Goal: Task Accomplishment & Management: Manage account settings

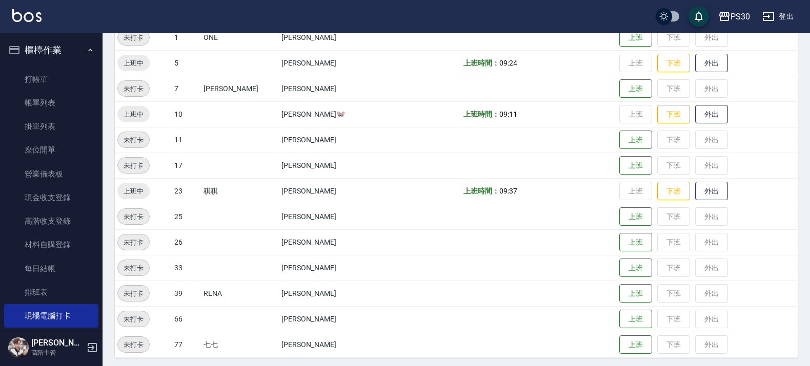
scroll to position [64, 0]
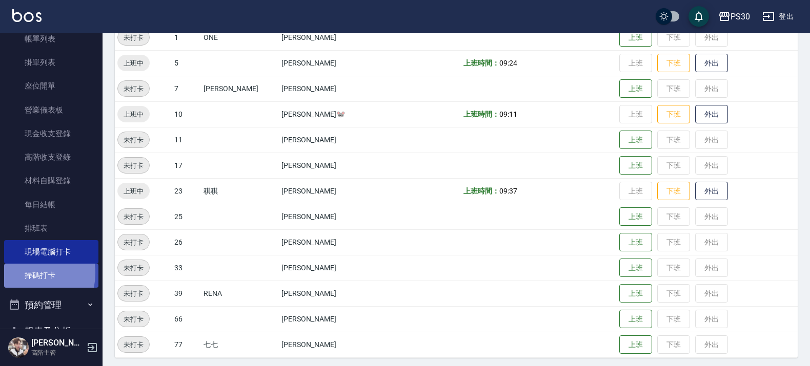
click at [19, 273] on link "掃碼打卡" at bounding box center [51, 276] width 94 height 24
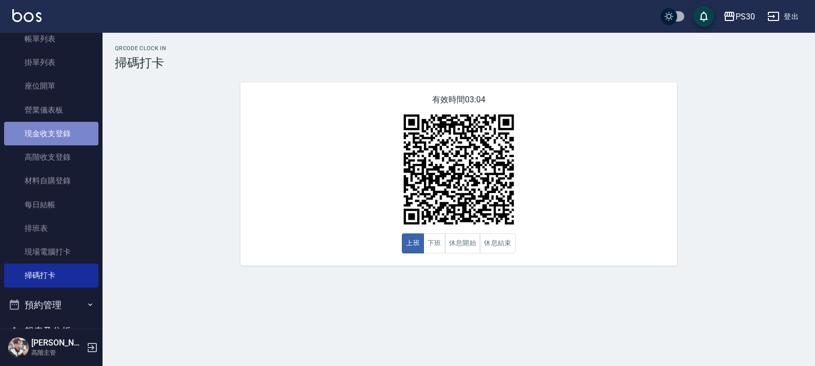
click at [59, 136] on link "現金收支登錄" at bounding box center [51, 134] width 94 height 24
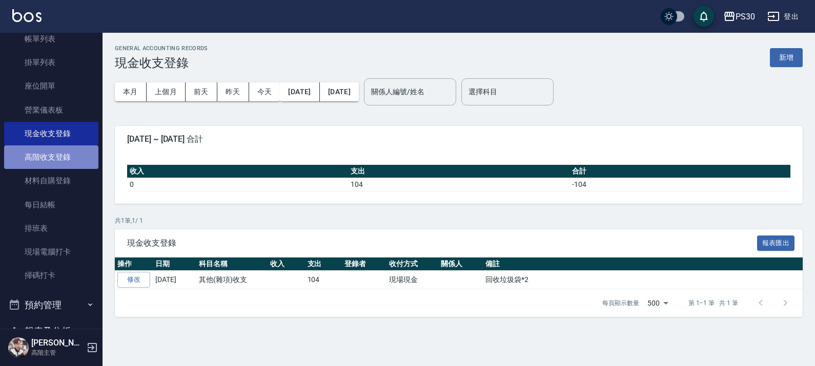
click at [62, 154] on link "高階收支登錄" at bounding box center [51, 158] width 94 height 24
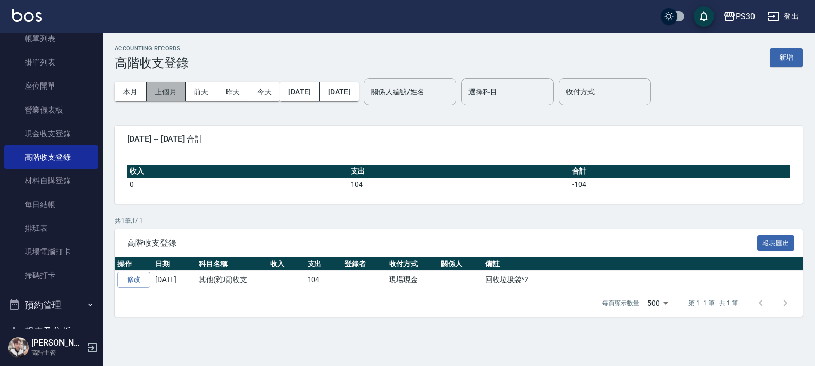
click at [172, 87] on button "上個月" at bounding box center [166, 92] width 39 height 19
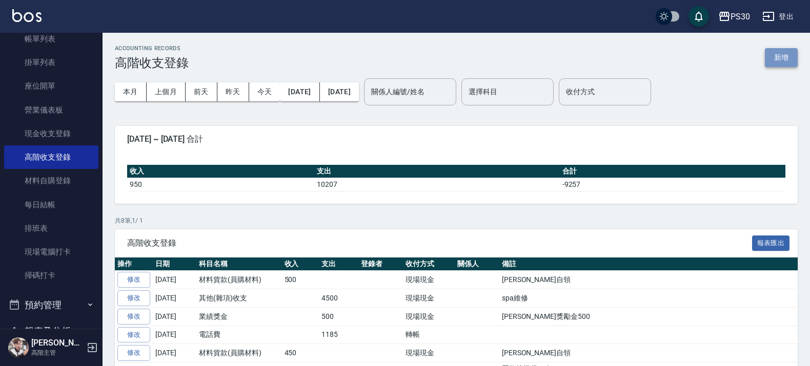
click at [775, 60] on button "新增" at bounding box center [781, 57] width 33 height 19
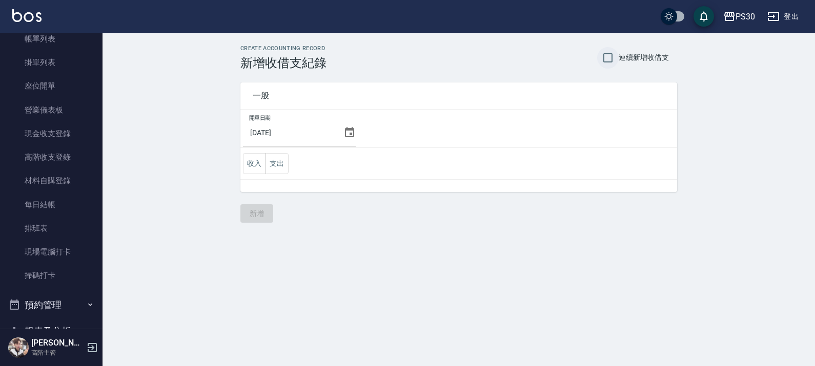
click at [607, 55] on input "連續新增收借支" at bounding box center [608, 58] width 22 height 22
checkbox input "true"
click at [345, 139] on div "2025/10/05" at bounding box center [299, 133] width 113 height 28
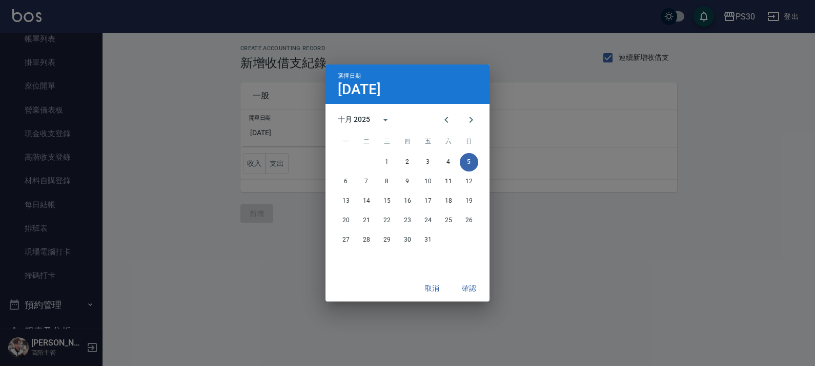
click at [349, 136] on span "一" at bounding box center [346, 142] width 18 height 21
click at [451, 116] on icon "Previous month" at bounding box center [446, 120] width 12 height 12
click at [364, 239] on button "30" at bounding box center [366, 240] width 18 height 18
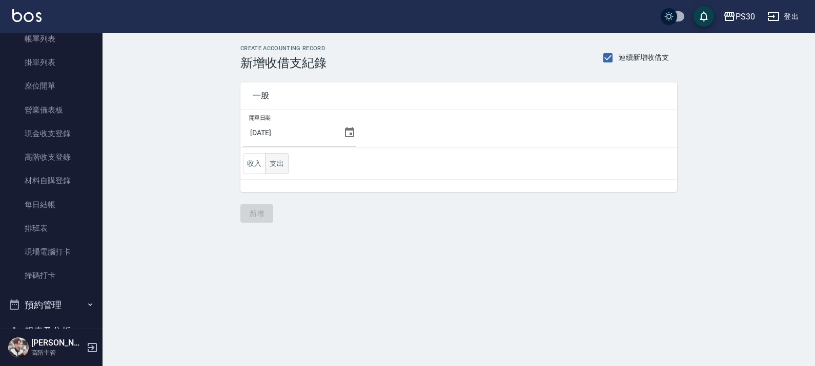
click at [280, 170] on button "支出" at bounding box center [276, 163] width 23 height 21
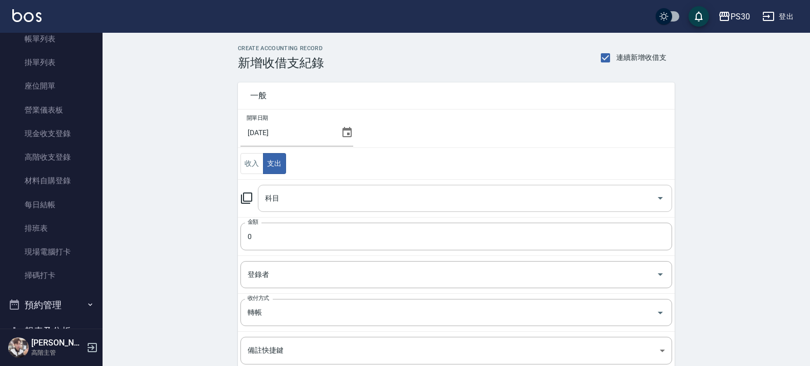
click at [325, 187] on div "科目" at bounding box center [465, 198] width 414 height 27
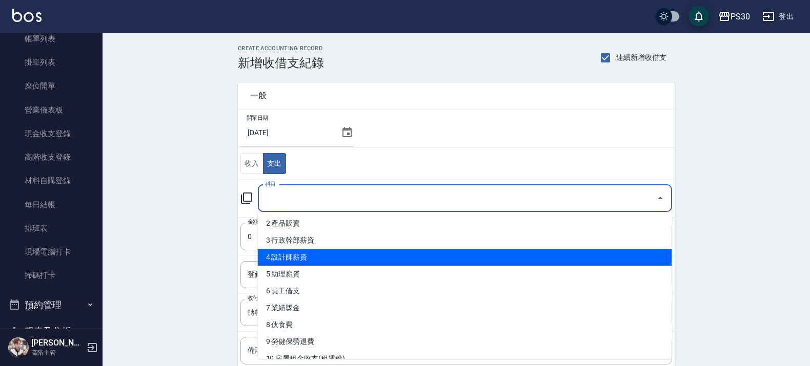
scroll to position [64, 0]
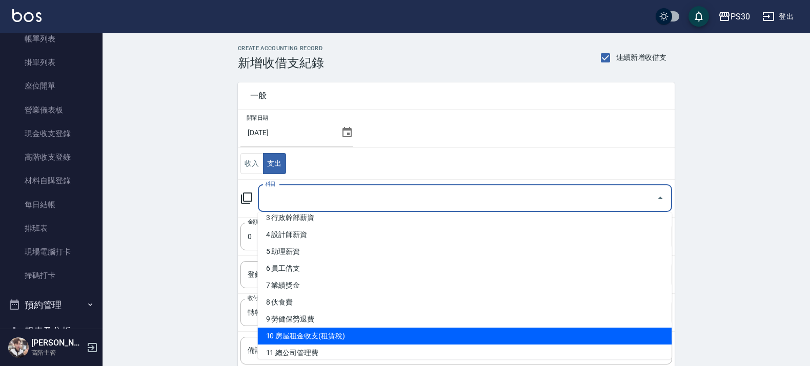
click at [321, 332] on li "10 房屋租金收支(租賃稅)" at bounding box center [465, 336] width 414 height 17
type input "10 房屋租金收支(租賃稅)"
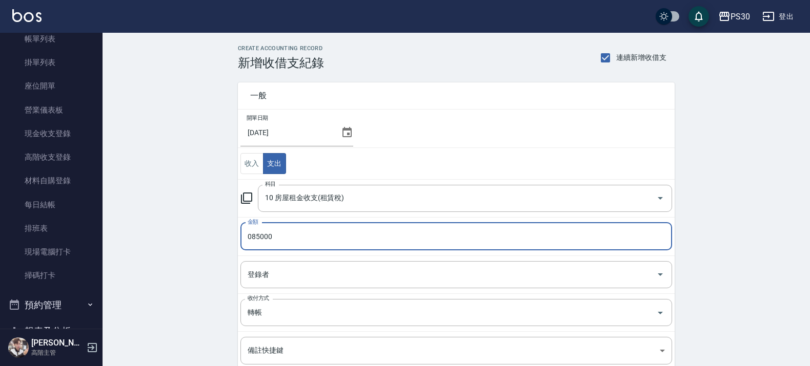
click at [252, 236] on input "085000" at bounding box center [456, 237] width 432 height 28
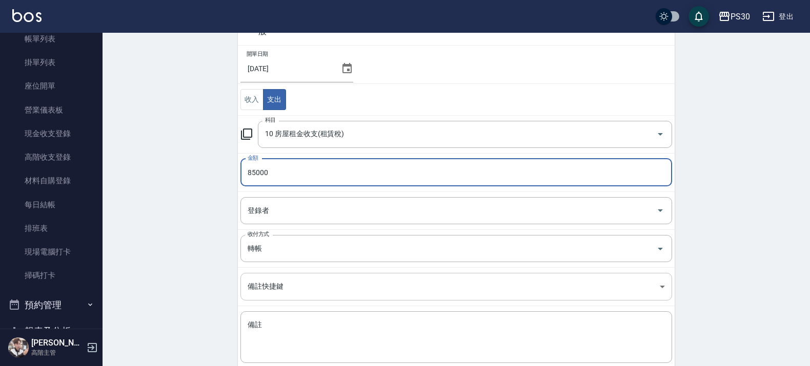
type input "85000"
click at [282, 283] on body "PS30 登出 櫃檯作業 打帳單 帳單列表 掛單列表 座位開單 營業儀表板 現金收支登錄 高階收支登錄 材料自購登錄 每日結帳 排班表 現場電腦打卡 掃碼打卡…" at bounding box center [407, 180] width 815 height 489
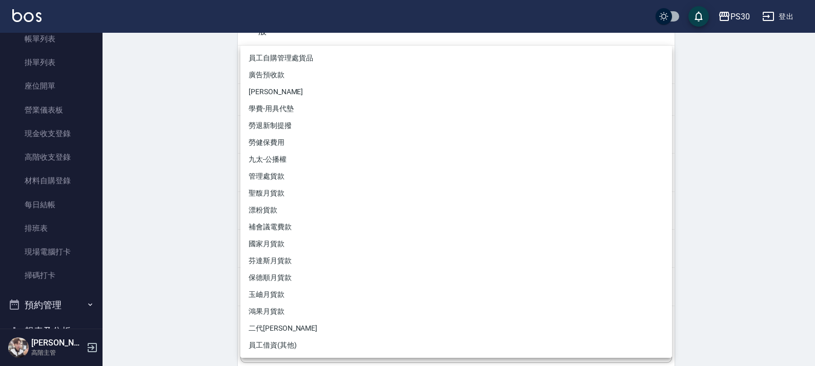
click at [219, 280] on div at bounding box center [407, 183] width 815 height 366
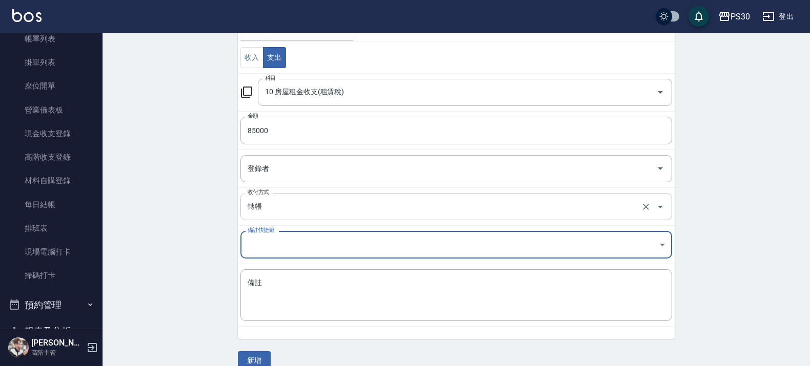
scroll to position [124, 0]
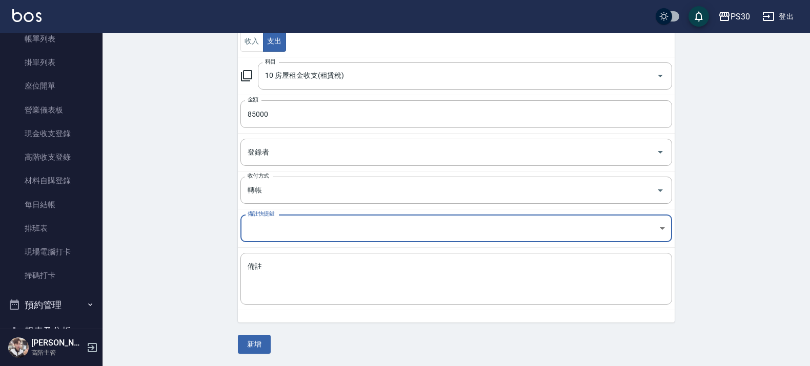
click at [262, 339] on button "新增" at bounding box center [254, 344] width 33 height 19
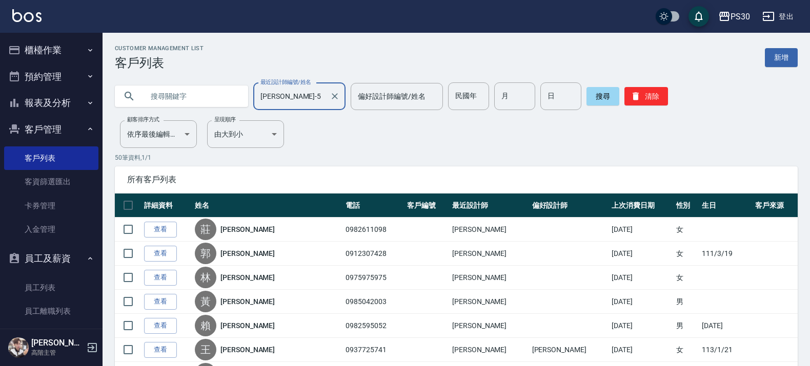
scroll to position [598, 0]
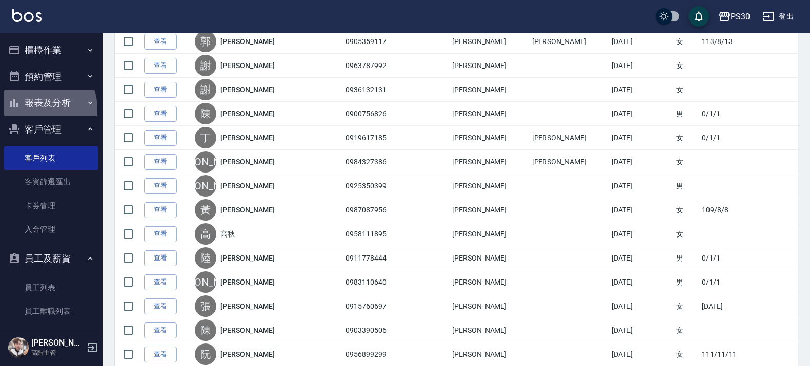
click at [39, 109] on button "報表及分析" at bounding box center [51, 103] width 94 height 27
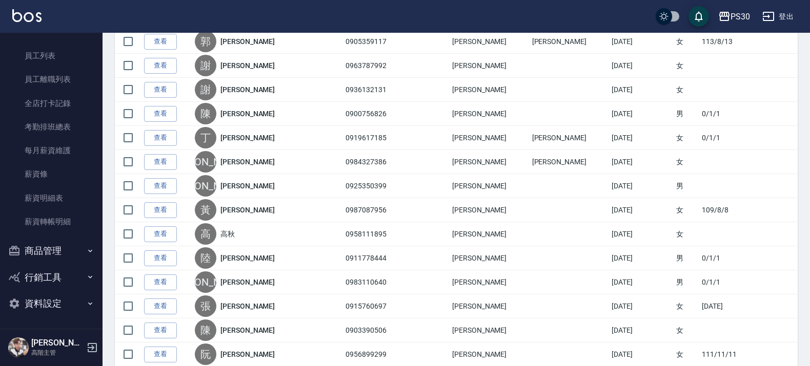
scroll to position [1236, 0]
click at [55, 155] on link "每月薪資維護" at bounding box center [51, 150] width 94 height 24
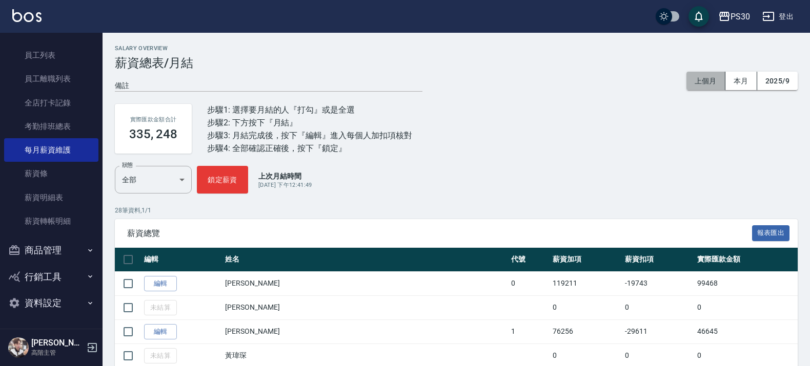
click at [705, 80] on button "上個月" at bounding box center [705, 81] width 39 height 19
click at [715, 77] on button "上個月" at bounding box center [705, 81] width 39 height 19
click at [733, 83] on button "本月" at bounding box center [741, 81] width 32 height 19
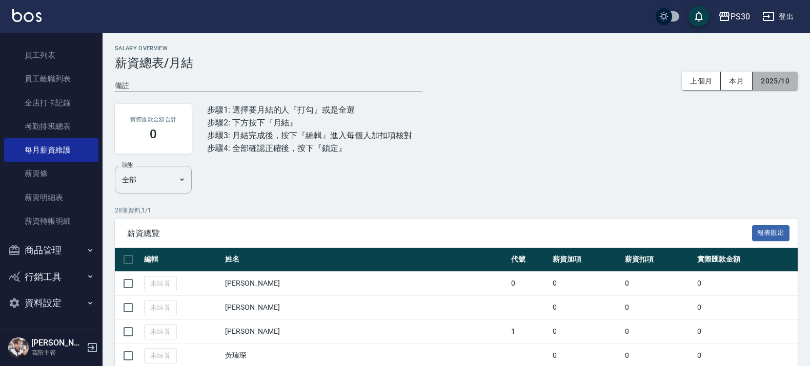
click at [762, 85] on button "2025/10" at bounding box center [774, 81] width 45 height 19
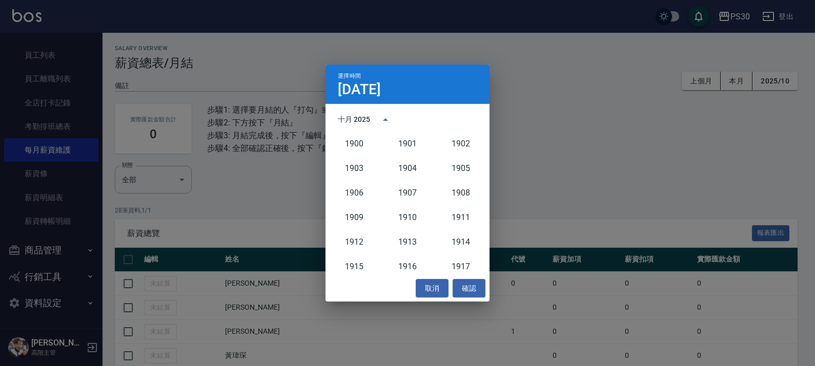
scroll to position [949, 0]
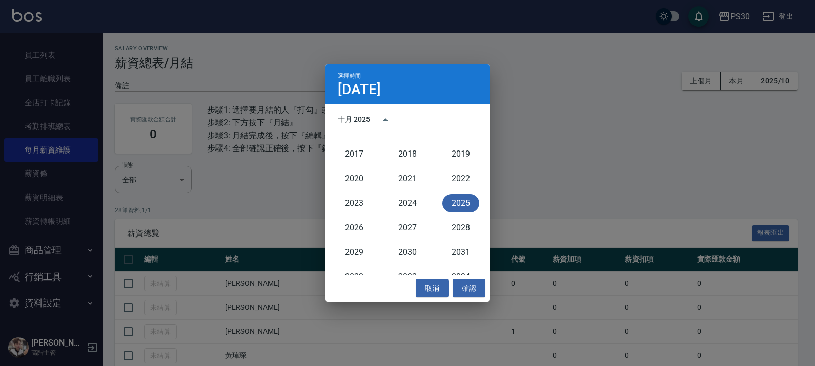
click at [479, 205] on div "2025" at bounding box center [460, 203] width 53 height 25
click at [449, 202] on button "2025" at bounding box center [460, 203] width 37 height 18
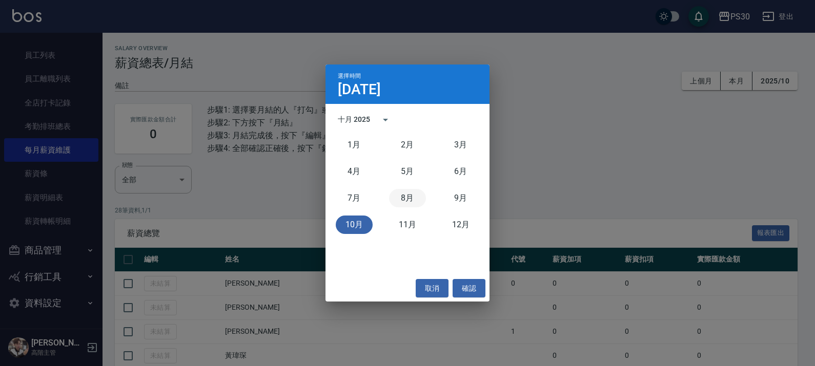
click at [396, 199] on button "8月" at bounding box center [407, 198] width 37 height 18
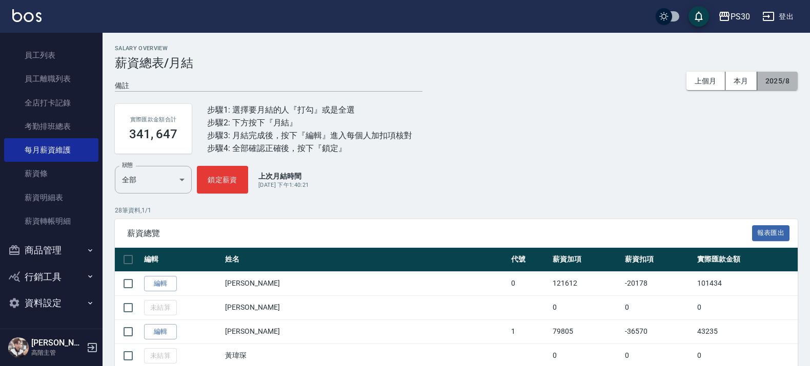
click at [772, 83] on button "2025/8" at bounding box center [777, 81] width 40 height 19
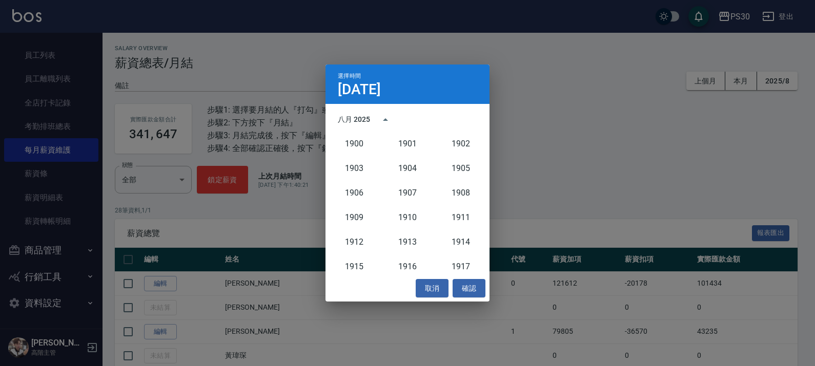
scroll to position [949, 0]
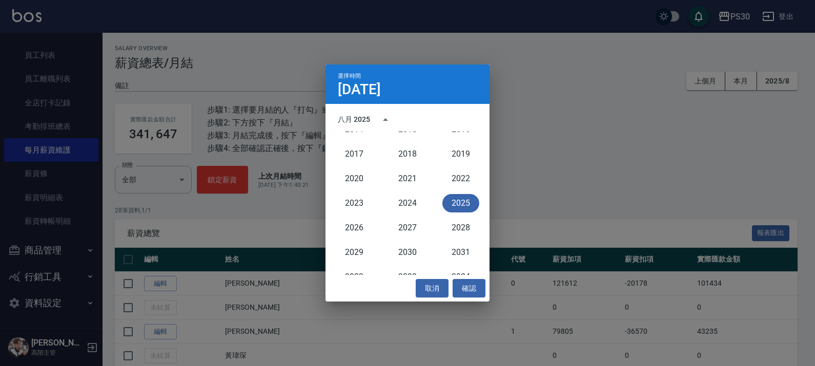
click at [455, 208] on button "2025" at bounding box center [460, 203] width 37 height 18
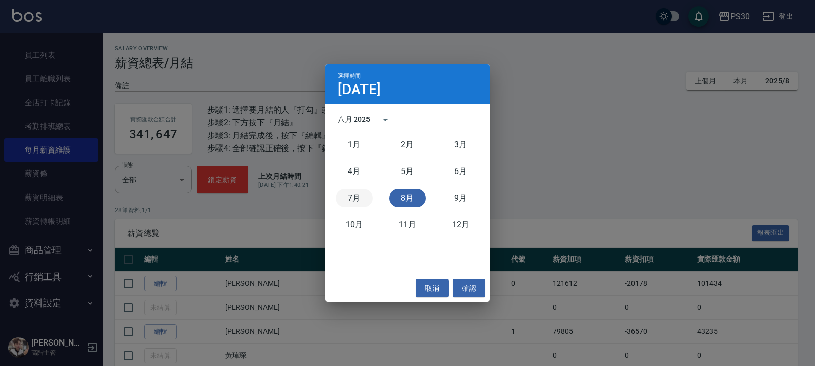
click at [350, 198] on button "7月" at bounding box center [354, 198] width 37 height 18
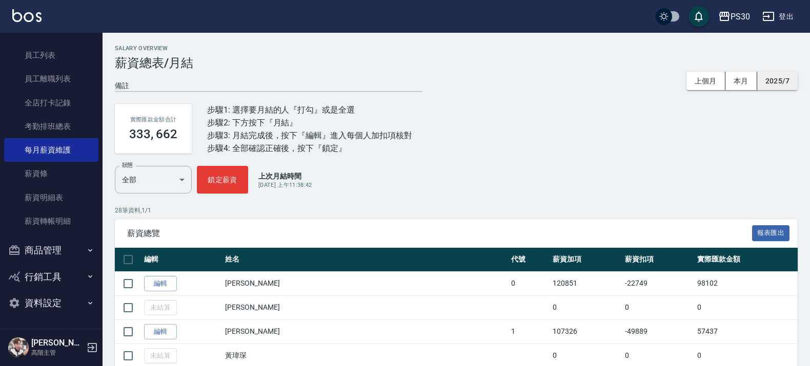
click at [777, 82] on button "2025/7" at bounding box center [777, 81] width 40 height 19
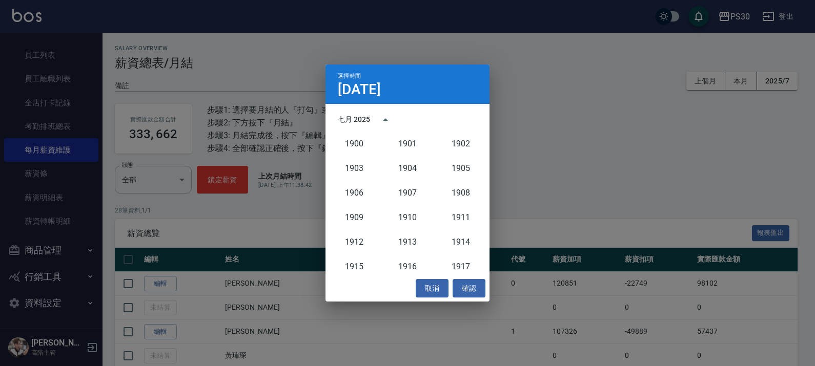
scroll to position [949, 0]
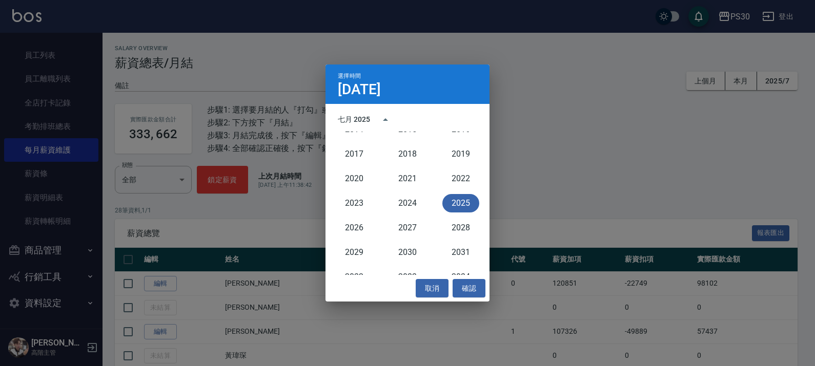
click at [445, 196] on button "2025" at bounding box center [460, 203] width 37 height 18
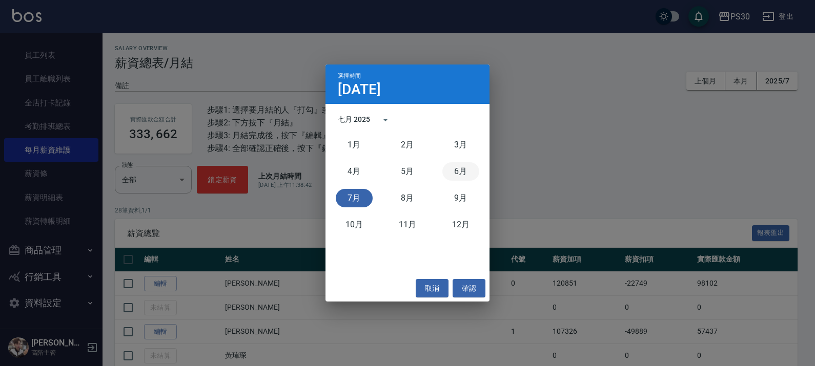
click at [467, 173] on button "6月" at bounding box center [460, 171] width 37 height 18
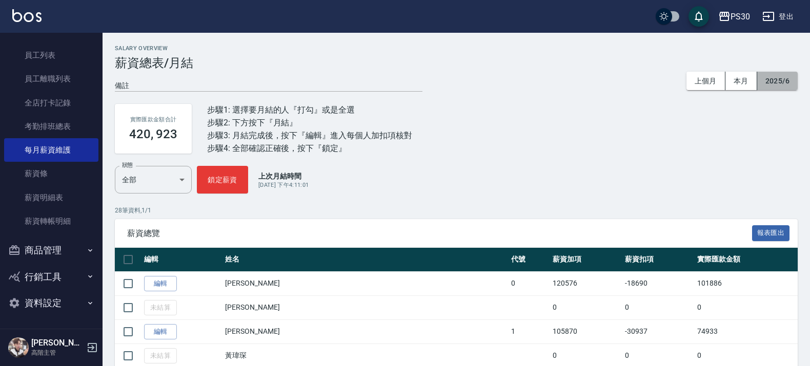
click at [765, 83] on button "2025/6" at bounding box center [777, 81] width 40 height 19
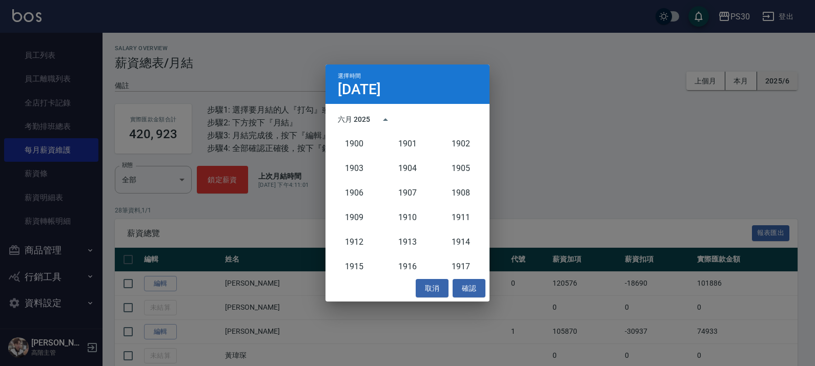
scroll to position [949, 0]
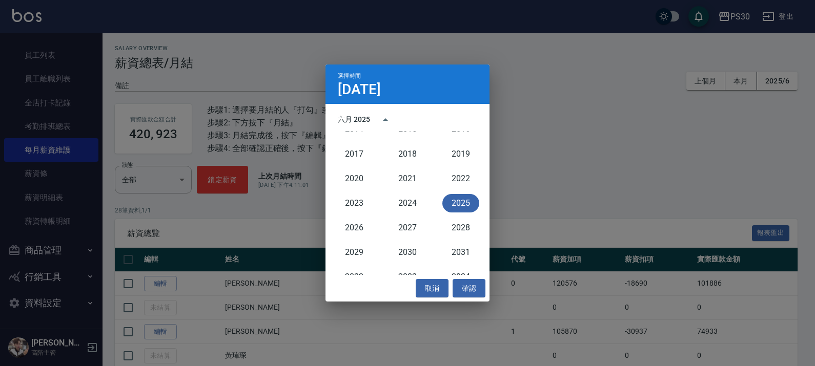
click at [459, 203] on button "2025" at bounding box center [460, 203] width 37 height 18
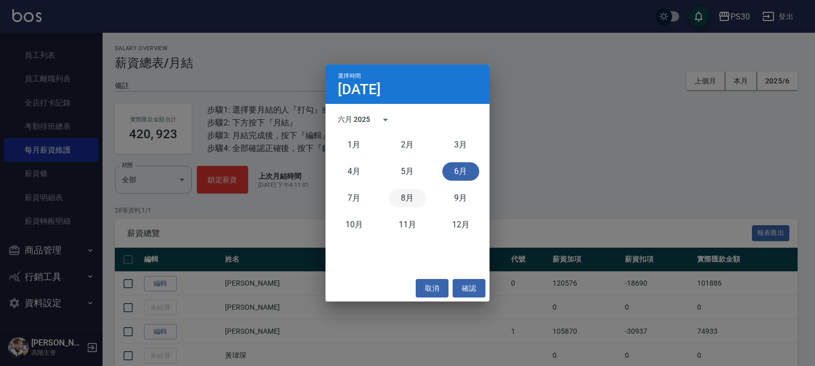
click at [417, 197] on button "8月" at bounding box center [407, 198] width 37 height 18
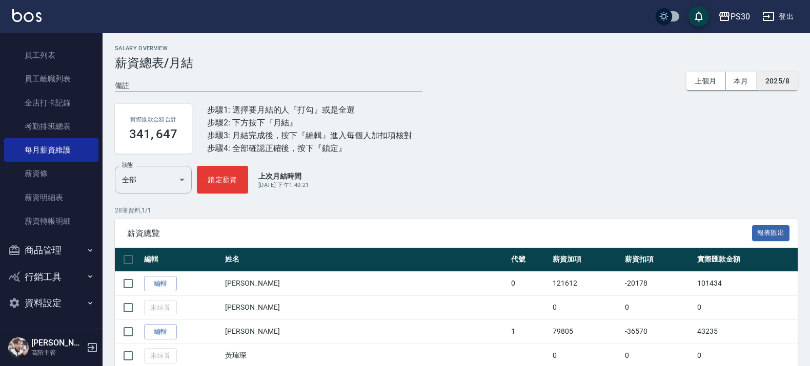
click at [774, 80] on button "2025/8" at bounding box center [777, 81] width 40 height 19
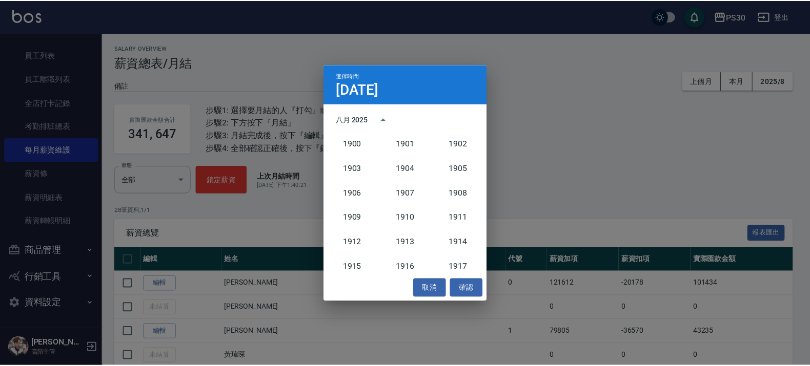
scroll to position [949, 0]
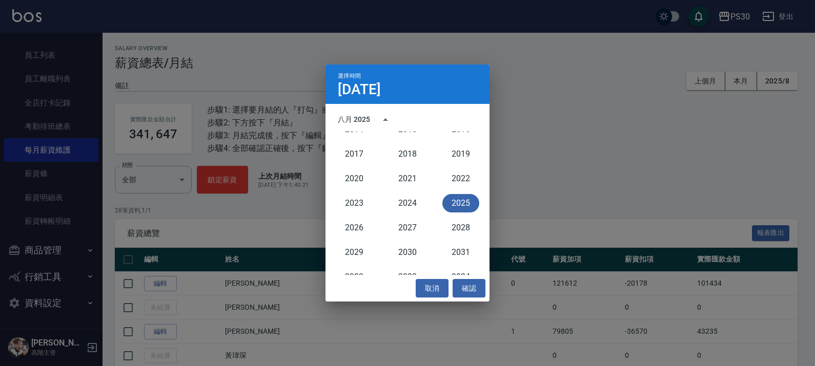
click at [455, 206] on button "2025" at bounding box center [460, 203] width 37 height 18
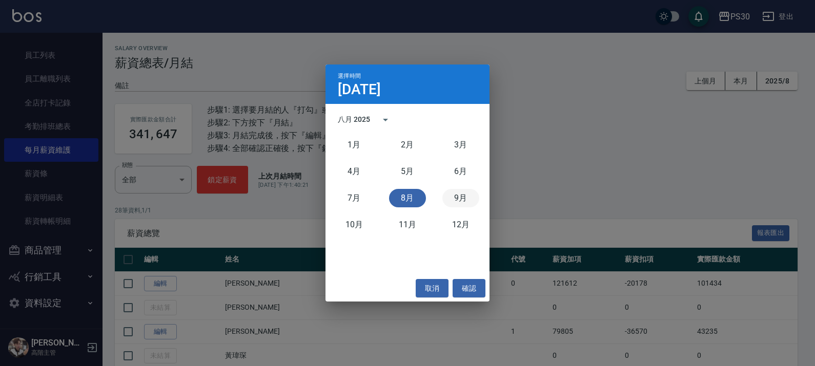
click at [457, 199] on button "9月" at bounding box center [460, 198] width 37 height 18
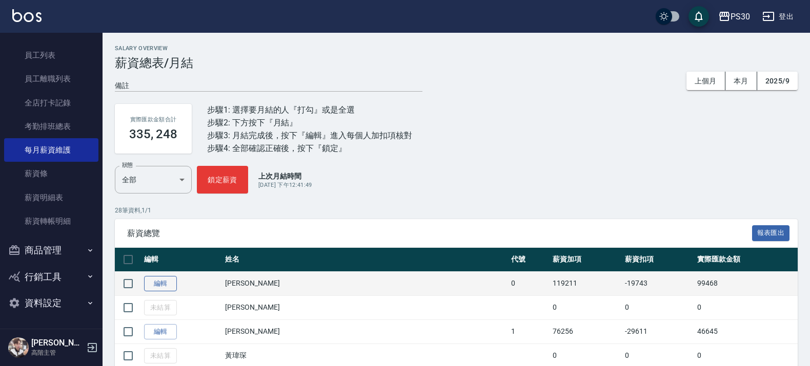
click at [159, 288] on link "編輯" at bounding box center [160, 284] width 33 height 16
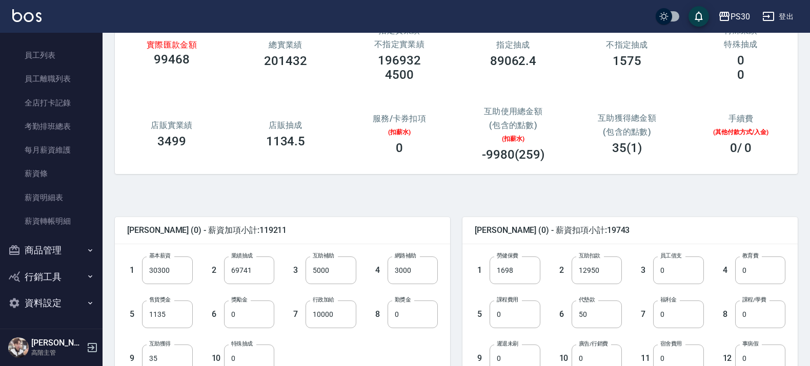
scroll to position [300, 0]
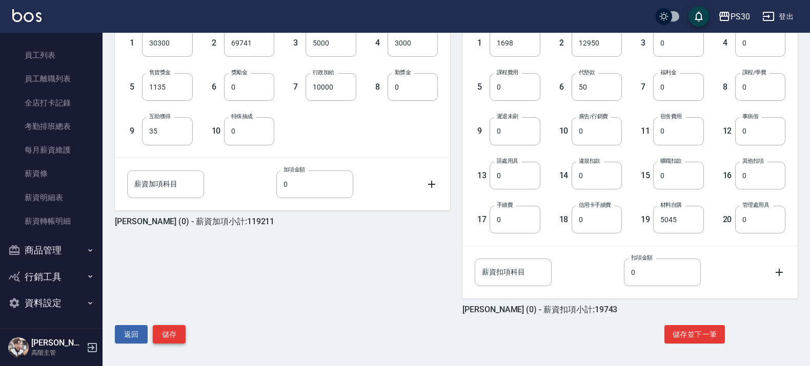
click at [173, 334] on button "儲存" at bounding box center [169, 334] width 33 height 19
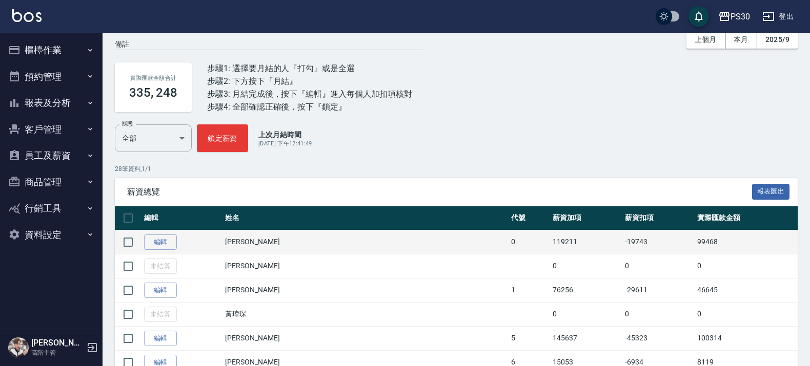
scroll to position [64, 0]
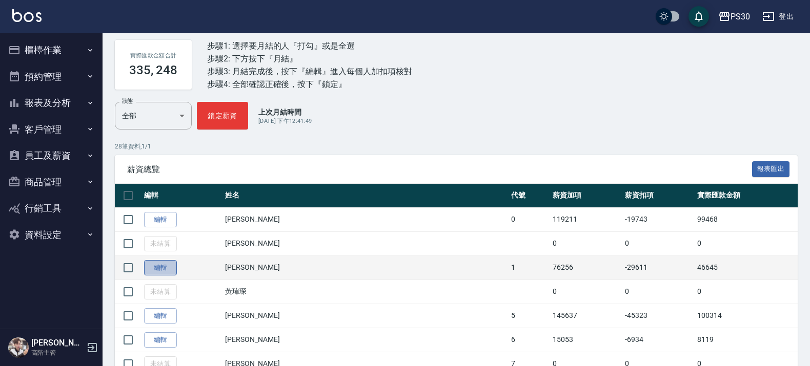
click at [154, 269] on link "編輯" at bounding box center [160, 268] width 33 height 16
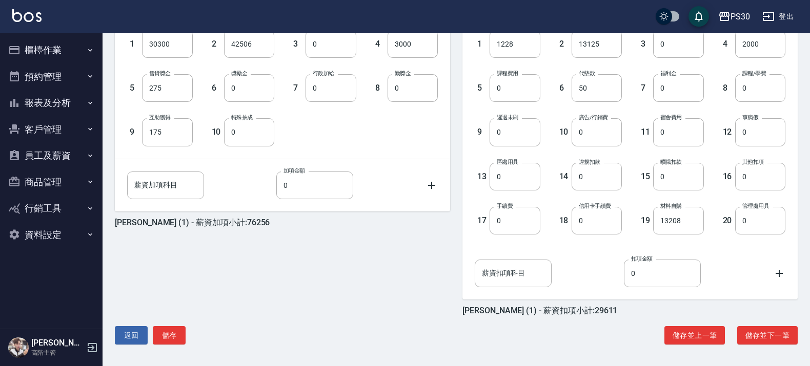
scroll to position [300, 0]
click at [171, 325] on button "儲存" at bounding box center [169, 334] width 33 height 19
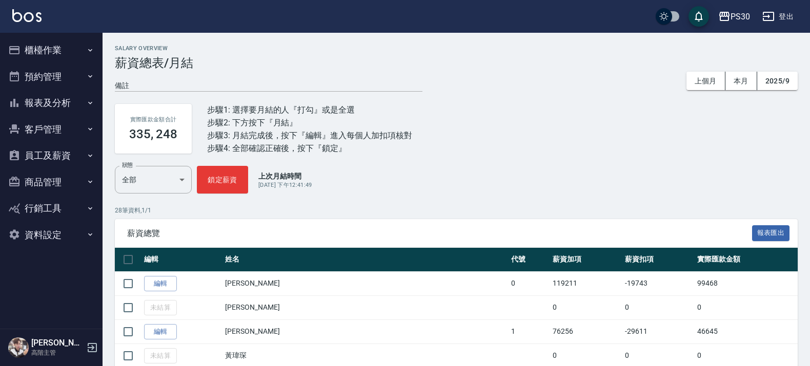
scroll to position [64, 0]
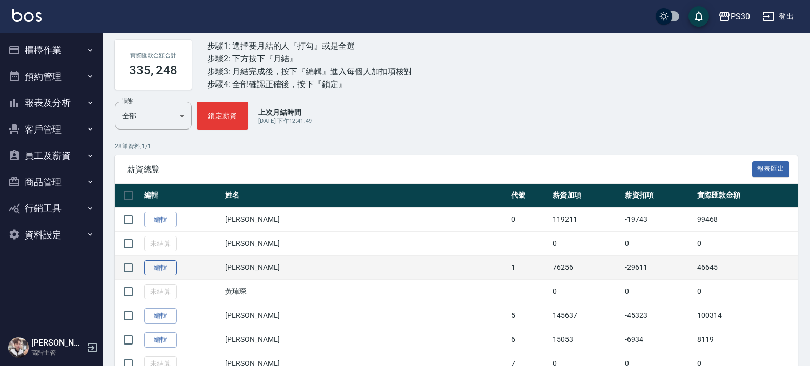
click at [171, 267] on link "編輯" at bounding box center [160, 268] width 33 height 16
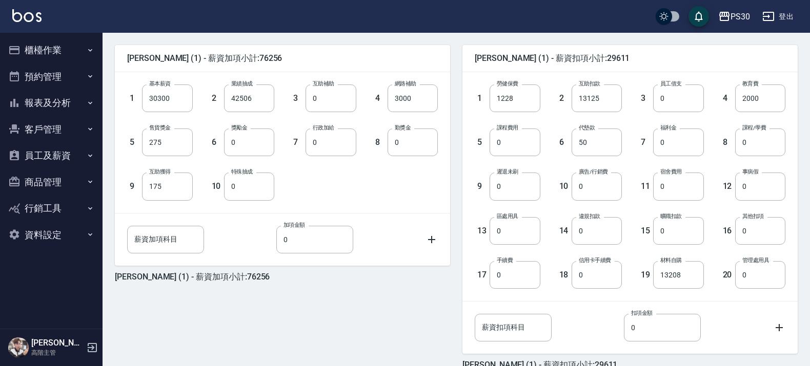
scroll to position [172, 0]
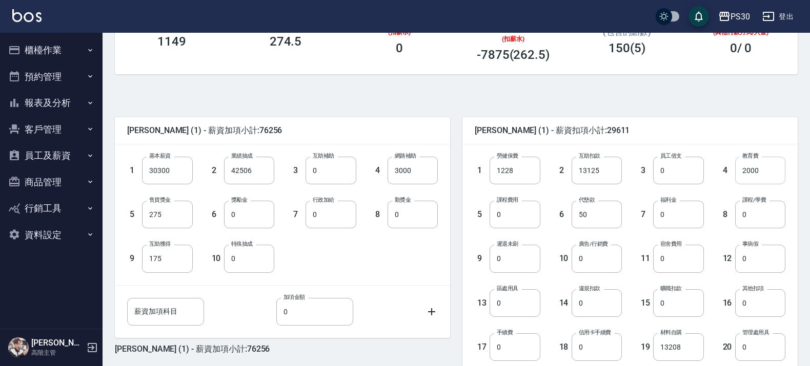
click at [746, 168] on input "2000" at bounding box center [760, 171] width 50 height 28
type input "0"
click at [717, 192] on div "8 課程/學費 0 課程/學費" at bounding box center [745, 207] width 82 height 44
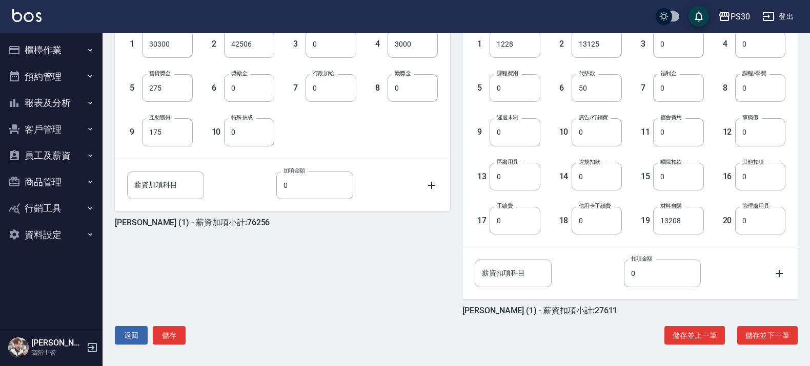
scroll to position [300, 0]
click at [157, 340] on button "儲存" at bounding box center [169, 334] width 33 height 19
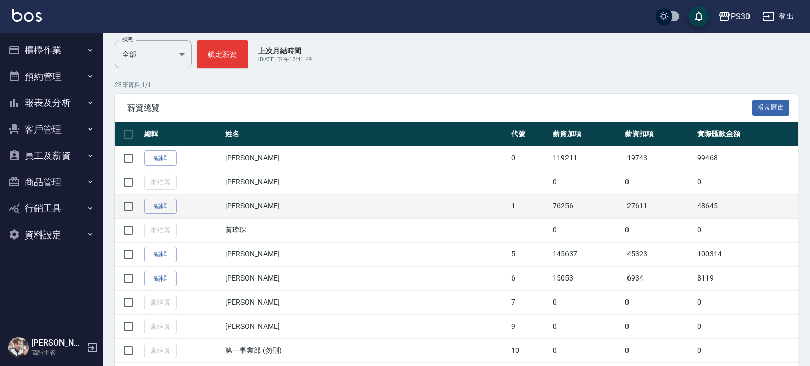
scroll to position [128, 0]
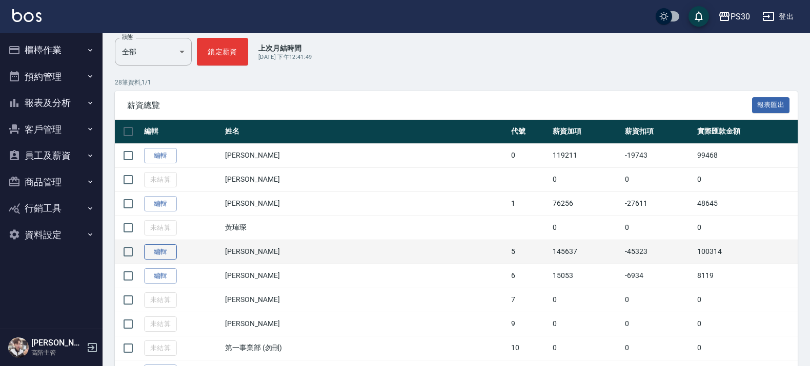
click at [164, 255] on link "編輯" at bounding box center [160, 252] width 33 height 16
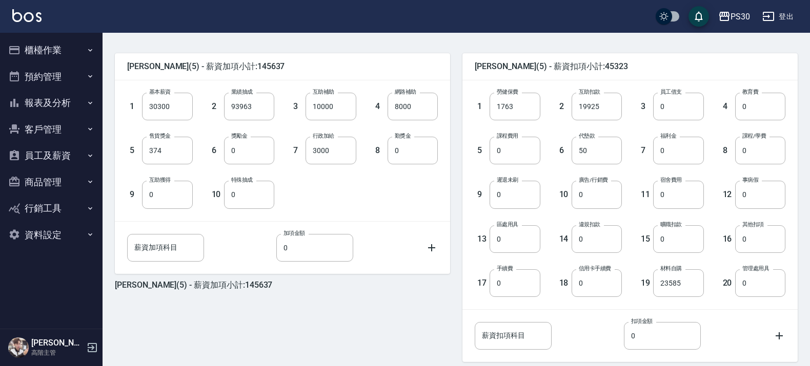
scroll to position [300, 0]
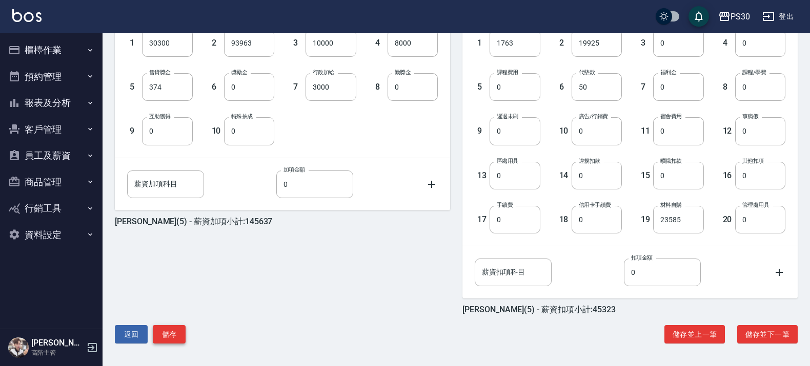
click at [175, 330] on button "儲存" at bounding box center [169, 334] width 33 height 19
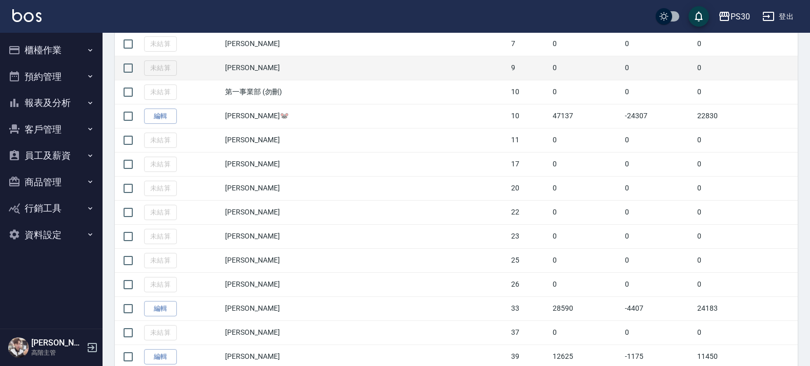
scroll to position [448, 0]
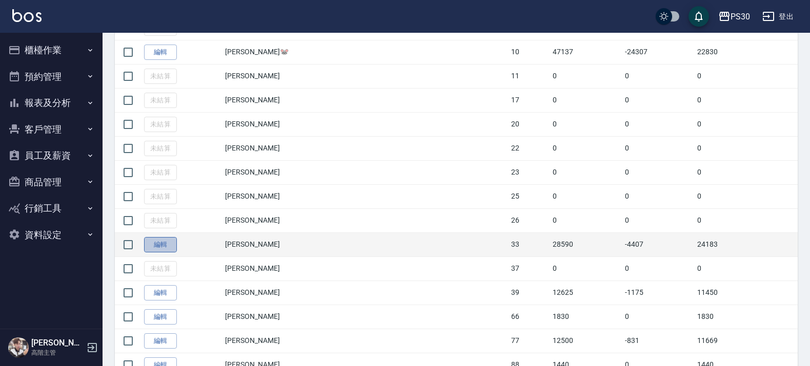
click at [165, 246] on link "編輯" at bounding box center [160, 245] width 33 height 16
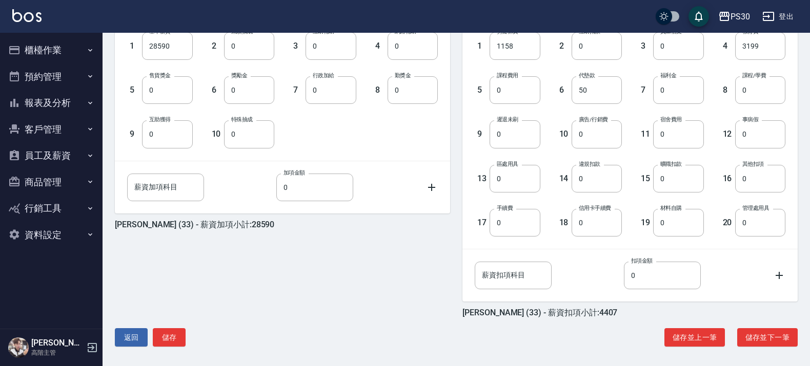
scroll to position [300, 0]
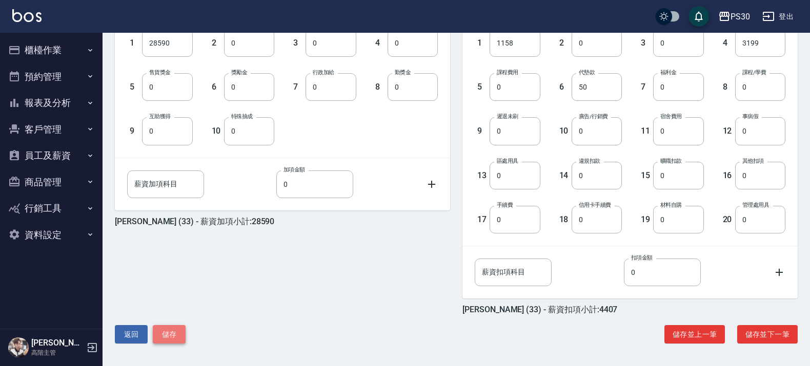
click at [163, 325] on button "儲存" at bounding box center [169, 334] width 33 height 19
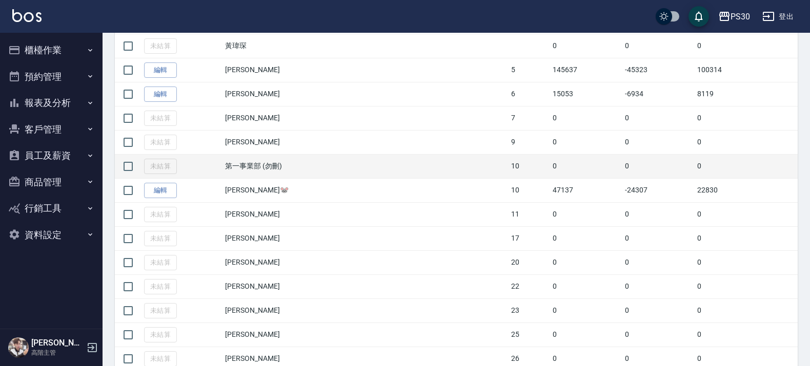
scroll to position [320, 0]
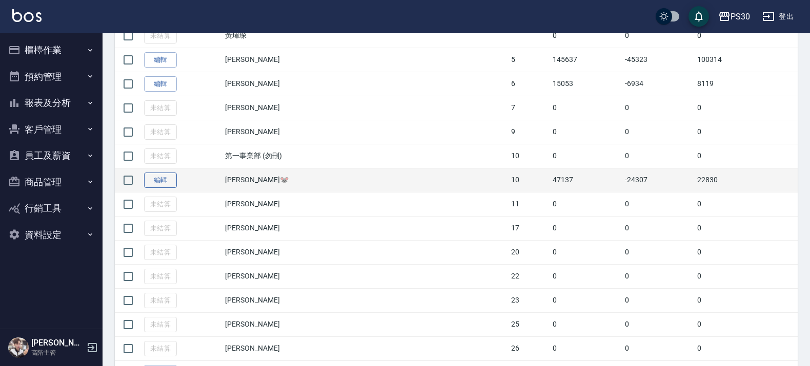
click at [173, 186] on link "編輯" at bounding box center [160, 181] width 33 height 16
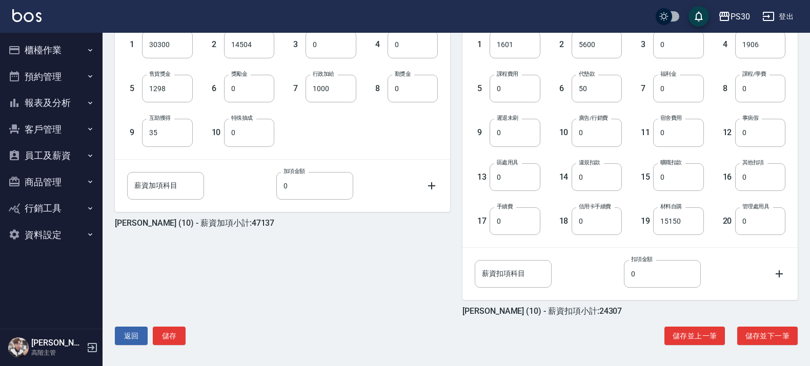
scroll to position [300, 0]
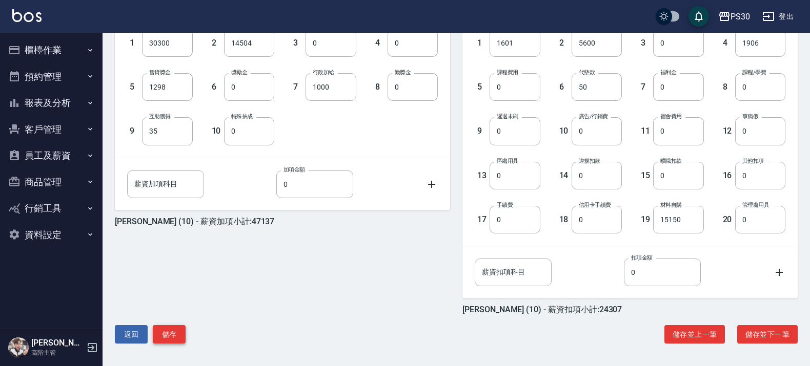
click at [183, 331] on div "返回 儲存 儲存並上一筆 儲存並下一筆" at bounding box center [456, 334] width 683 height 19
click at [178, 332] on button "儲存" at bounding box center [169, 334] width 33 height 19
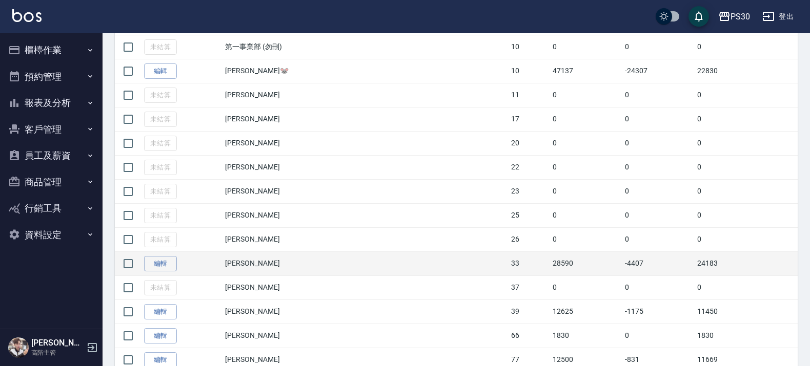
scroll to position [448, 0]
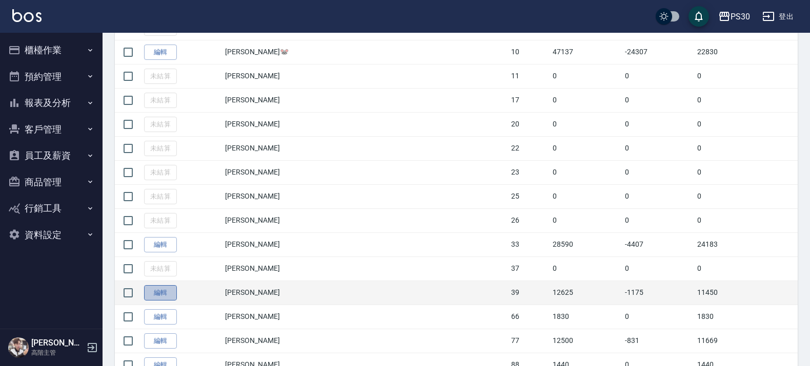
click at [170, 301] on link "編輯" at bounding box center [160, 293] width 33 height 16
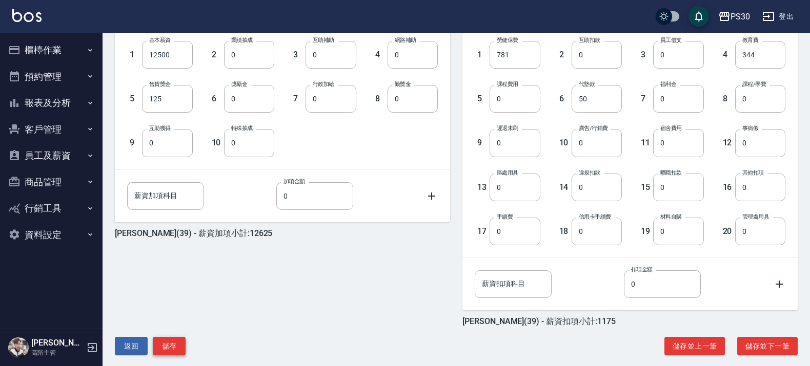
scroll to position [300, 0]
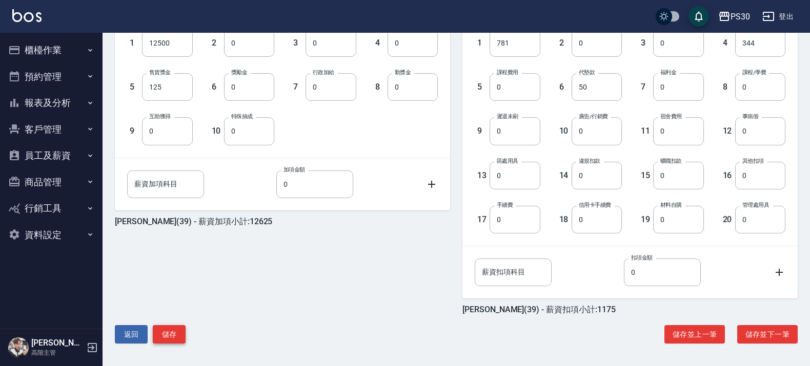
click at [168, 332] on button "儲存" at bounding box center [169, 334] width 33 height 19
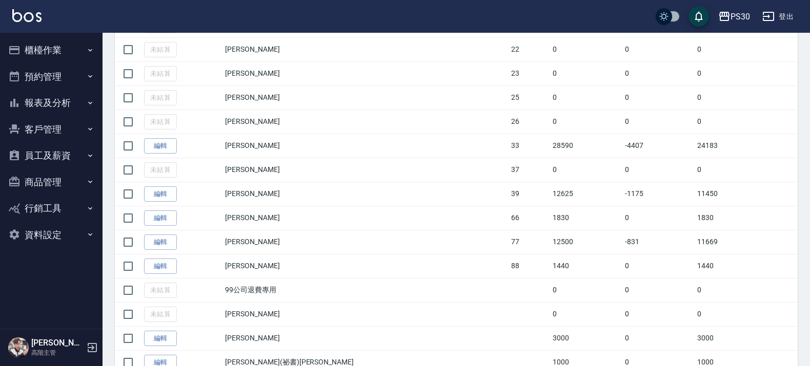
scroll to position [577, 0]
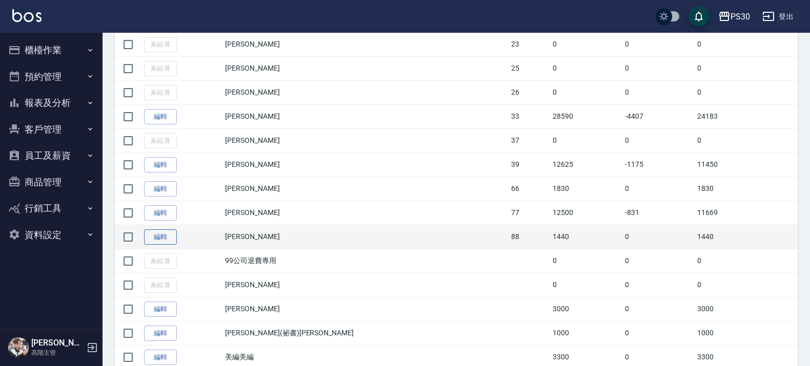
click at [156, 241] on link "編輯" at bounding box center [160, 238] width 33 height 16
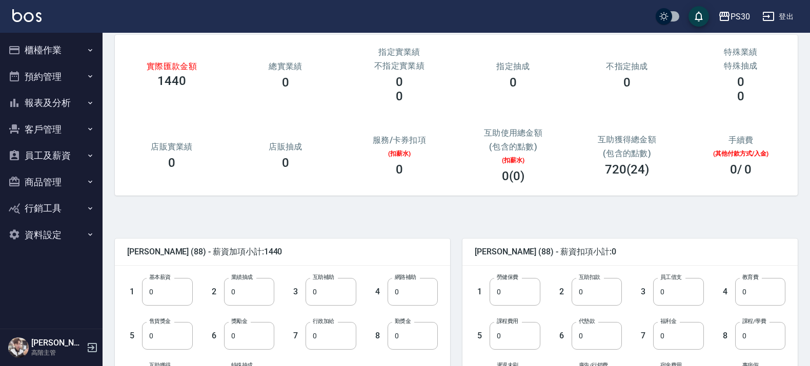
scroll to position [300, 0]
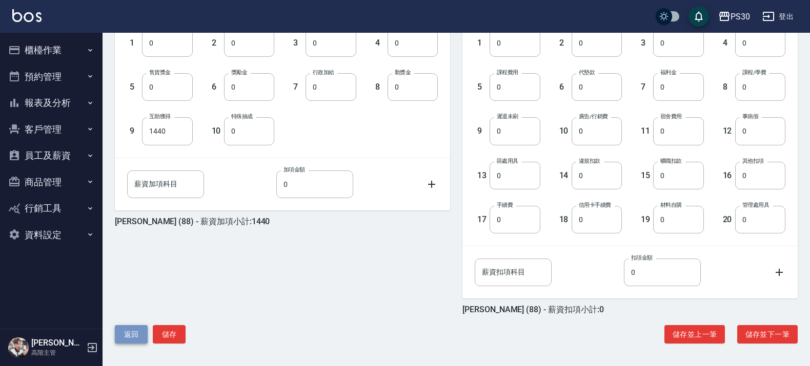
click at [136, 331] on button "返回" at bounding box center [131, 334] width 33 height 19
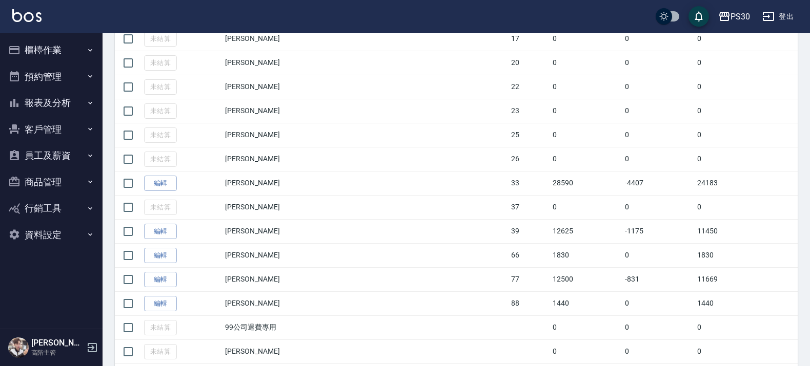
scroll to position [513, 0]
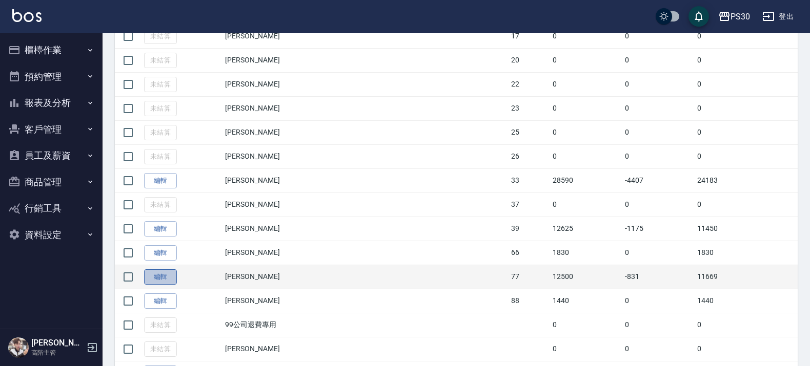
click at [173, 280] on link "編輯" at bounding box center [160, 278] width 33 height 16
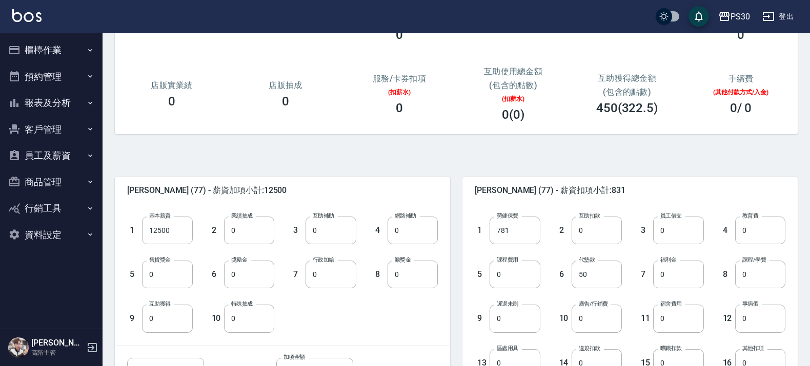
scroll to position [128, 0]
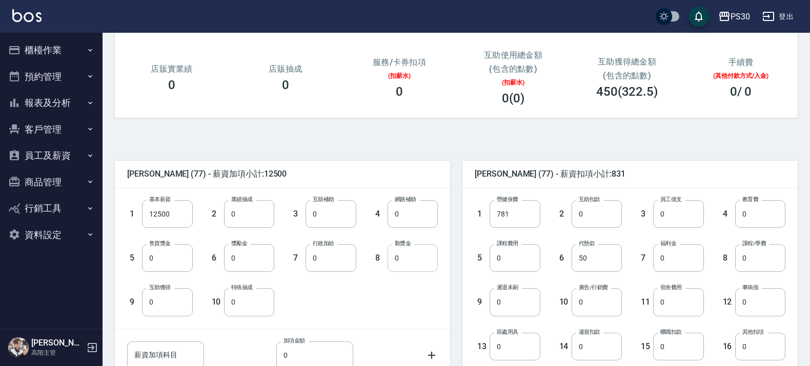
click at [401, 262] on input "0" at bounding box center [412, 258] width 50 height 28
type input "500"
click at [415, 306] on div "1 基本薪資 12500 基本薪資 2 業績抽成 0 業績抽成 3 互助補助 0 互助補助 4 網路補助 0 網路補助 5 售貨獎金 0 售貨獎金 6 獎勵金…" at bounding box center [274, 250] width 327 height 132
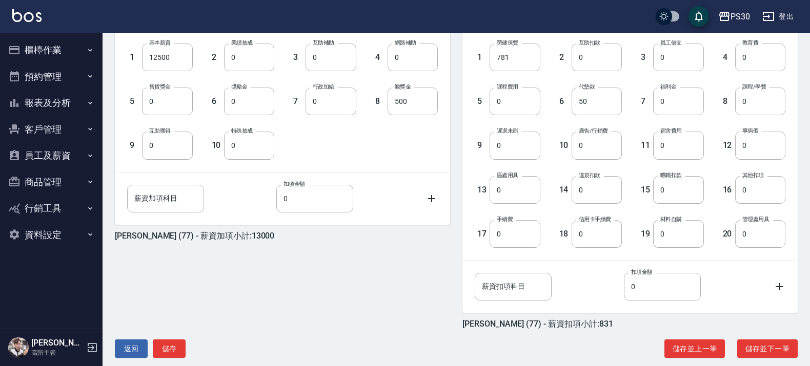
scroll to position [300, 0]
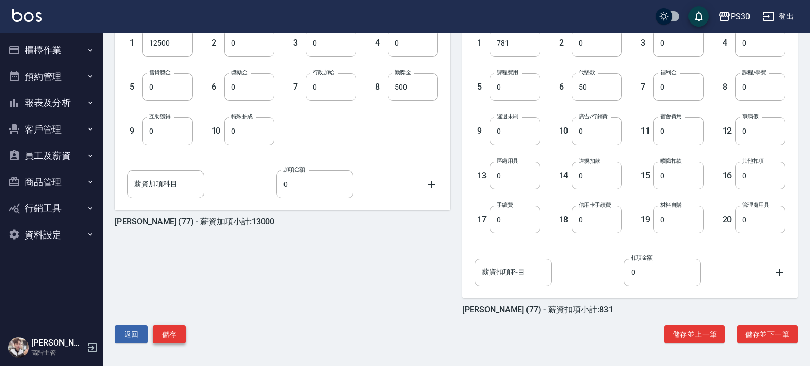
click at [168, 339] on button "儲存" at bounding box center [169, 334] width 33 height 19
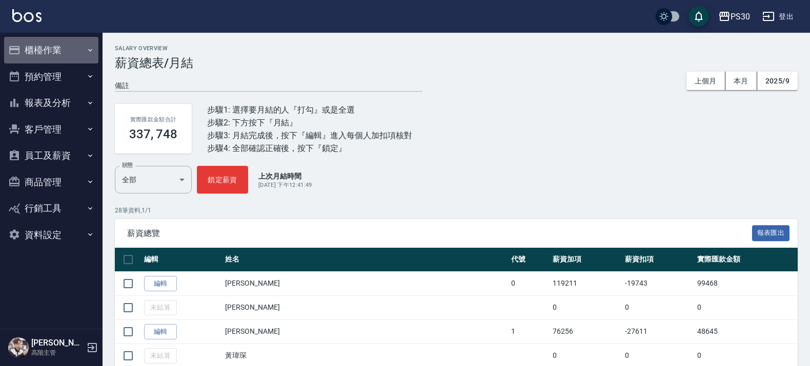
click at [49, 56] on button "櫃檯作業" at bounding box center [51, 50] width 94 height 27
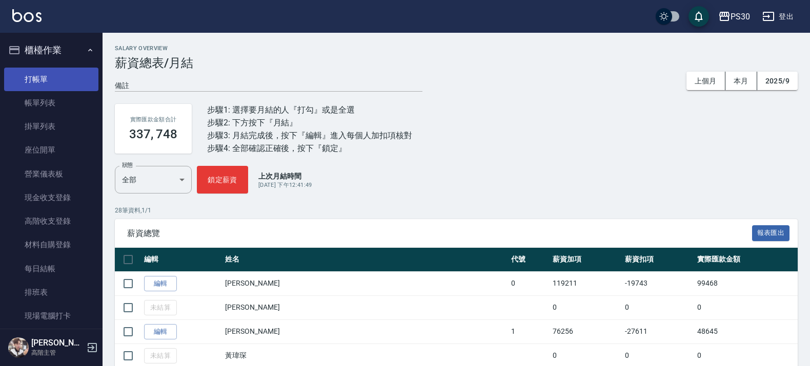
click at [39, 77] on link "打帳單" at bounding box center [51, 80] width 94 height 24
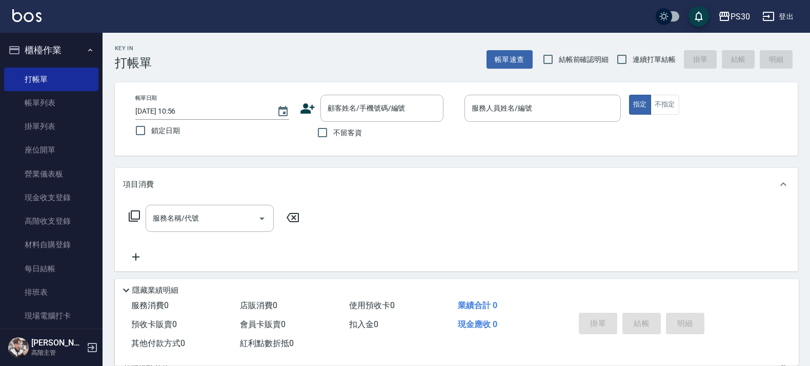
click at [334, 136] on span "不留客資" at bounding box center [347, 133] width 29 height 11
click at [333, 136] on input "不留客資" at bounding box center [323, 133] width 22 height 22
checkbox input "true"
click at [542, 68] on input "結帳前確認明細" at bounding box center [548, 60] width 22 height 22
checkbox input "true"
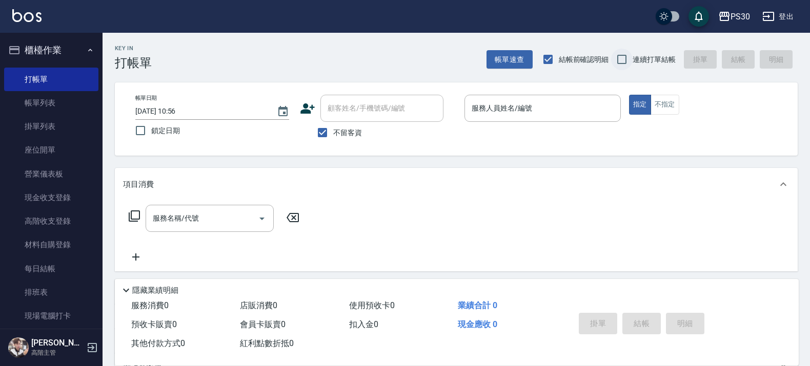
click at [618, 62] on input "連續打單結帳" at bounding box center [622, 60] width 22 height 22
checkbox input "true"
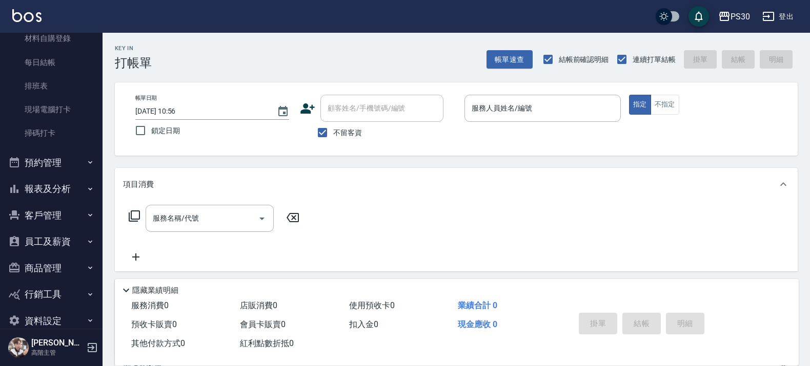
scroll to position [224, 0]
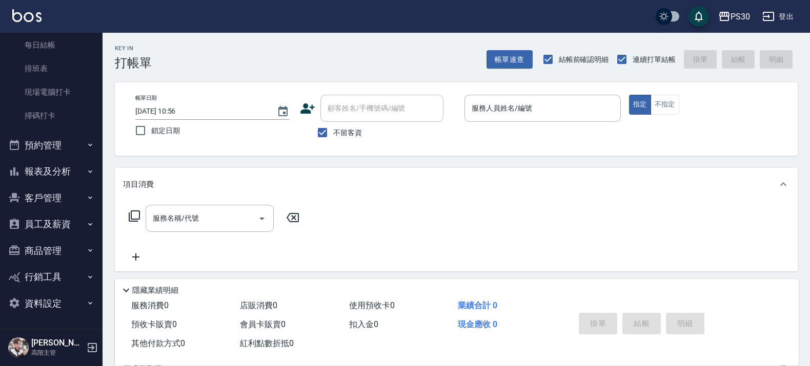
click at [54, 173] on button "報表及分析" at bounding box center [51, 171] width 94 height 27
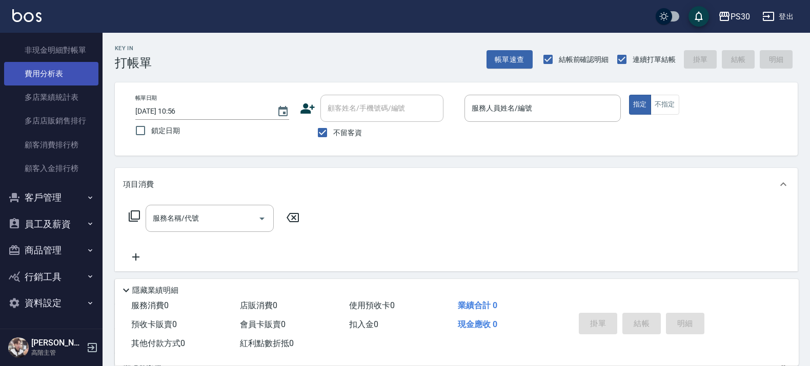
click at [43, 78] on link "費用分析表" at bounding box center [51, 74] width 94 height 24
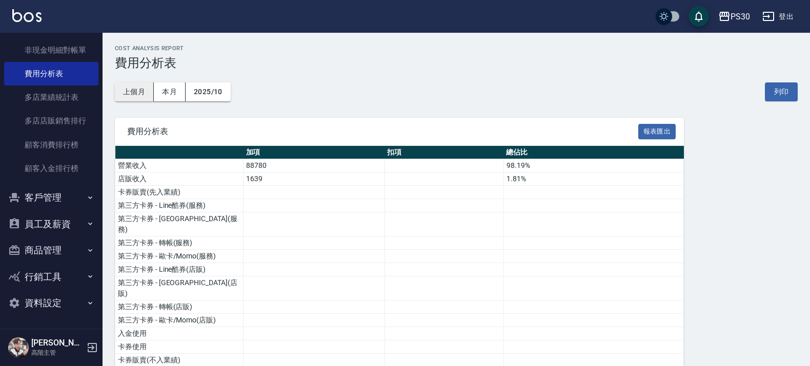
click at [145, 96] on button "上個月" at bounding box center [134, 92] width 39 height 19
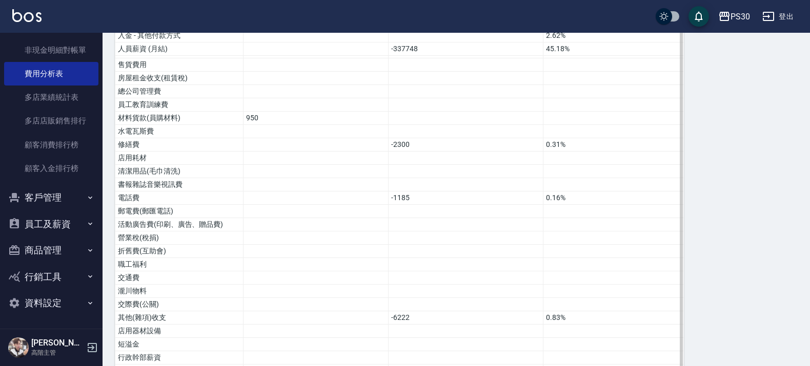
scroll to position [448, 0]
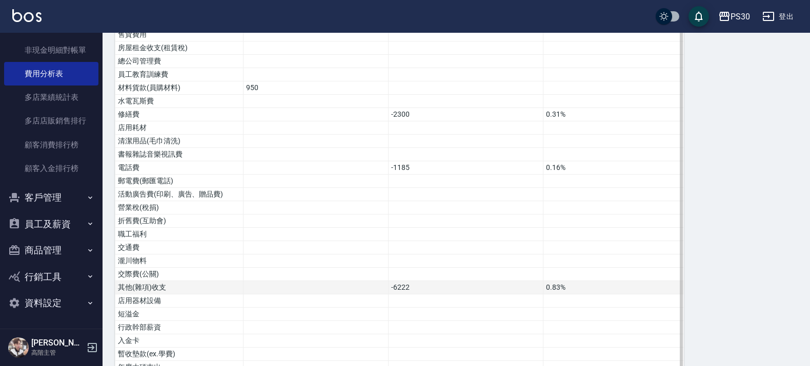
click at [398, 281] on td "-6222" at bounding box center [465, 287] width 155 height 13
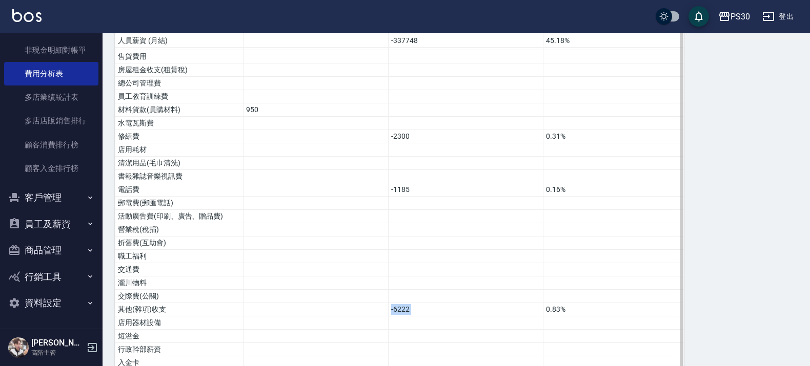
scroll to position [411, 0]
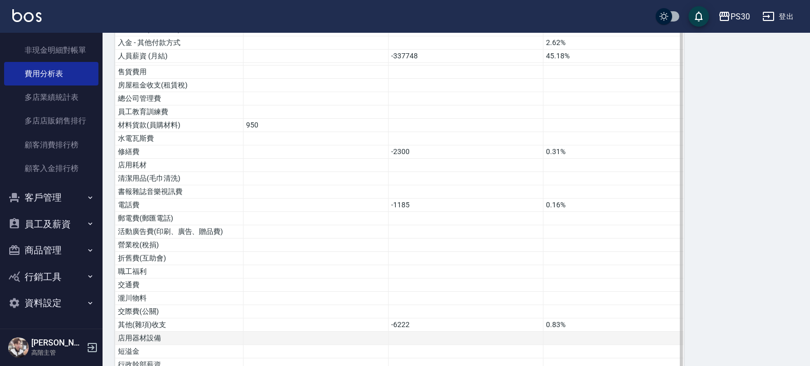
click at [411, 332] on td at bounding box center [465, 338] width 155 height 13
click at [398, 319] on td "-6222" at bounding box center [465, 325] width 155 height 13
drag, startPoint x: 392, startPoint y: 310, endPoint x: 415, endPoint y: 310, distance: 23.1
click at [415, 319] on td "-6222" at bounding box center [465, 325] width 155 height 13
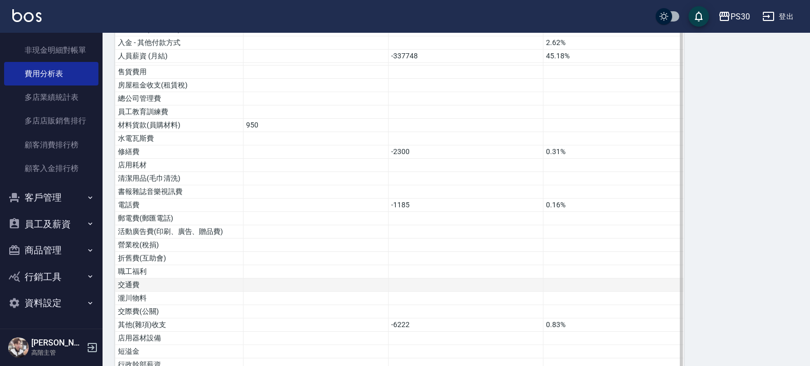
click at [352, 279] on td at bounding box center [315, 285] width 145 height 13
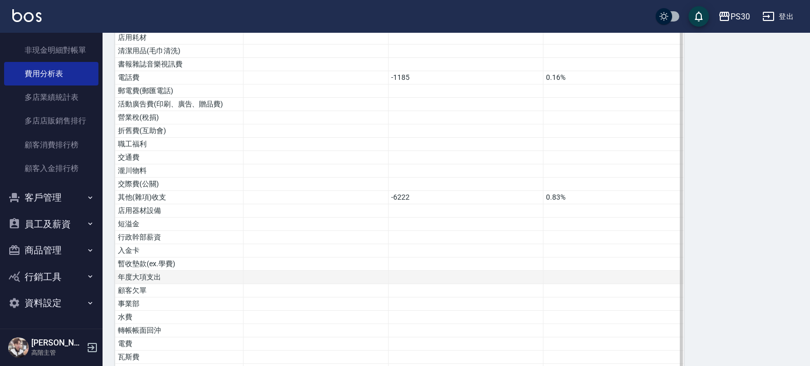
scroll to position [539, 0]
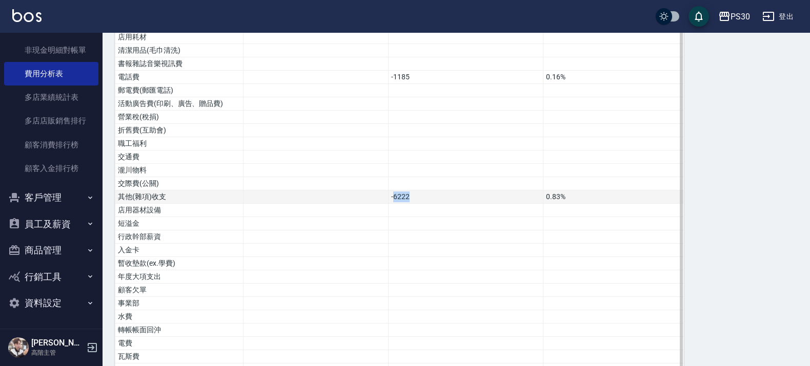
drag, startPoint x: 393, startPoint y: 181, endPoint x: 414, endPoint y: 181, distance: 21.5
click at [414, 191] on td "-6222" at bounding box center [465, 197] width 155 height 13
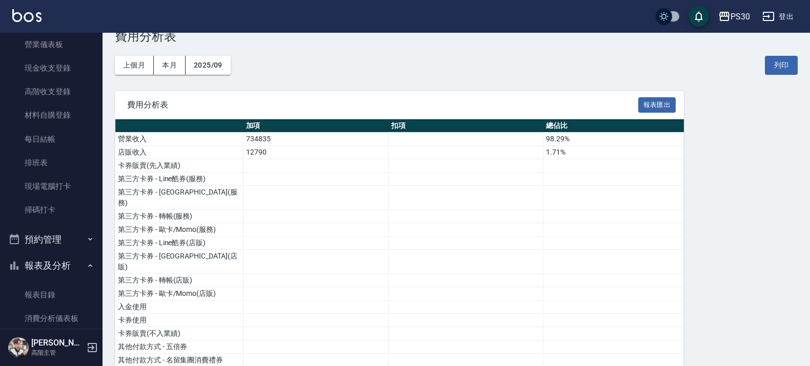
scroll to position [0, 0]
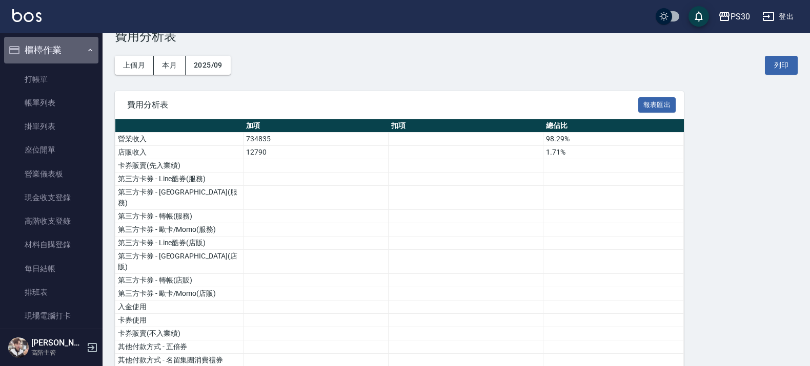
click at [73, 54] on button "櫃檯作業" at bounding box center [51, 50] width 94 height 27
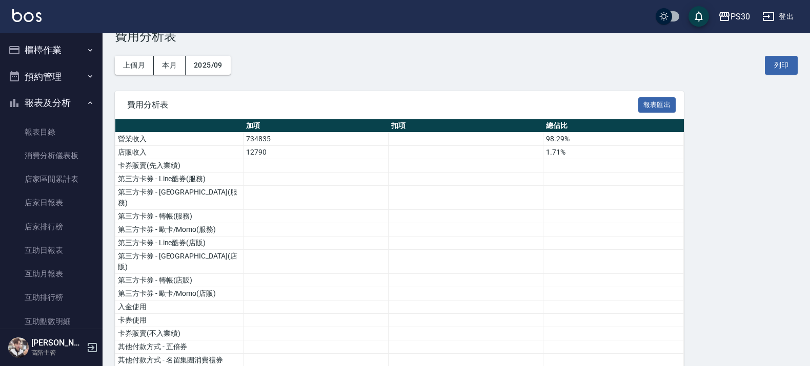
click at [69, 57] on button "櫃檯作業" at bounding box center [51, 50] width 94 height 27
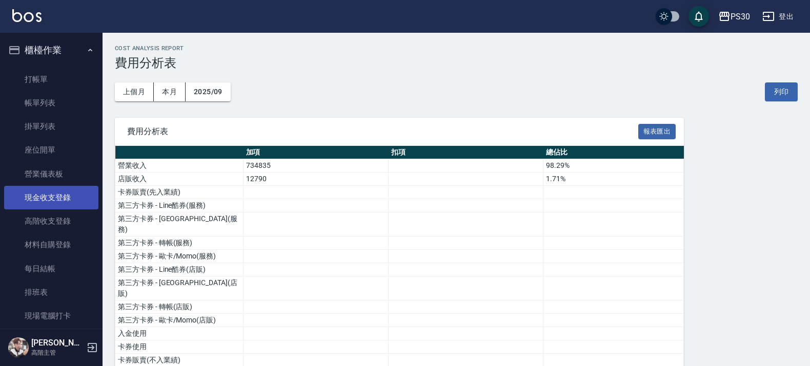
click at [50, 197] on link "現金收支登錄" at bounding box center [51, 198] width 94 height 24
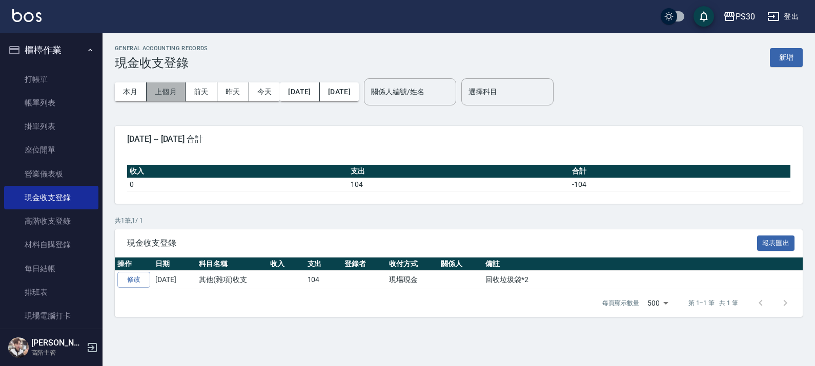
click at [163, 92] on button "上個月" at bounding box center [166, 92] width 39 height 19
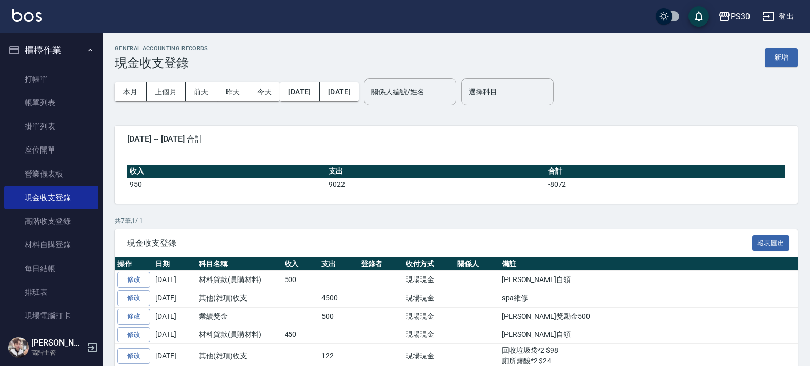
click at [63, 57] on button "櫃檯作業" at bounding box center [51, 50] width 94 height 27
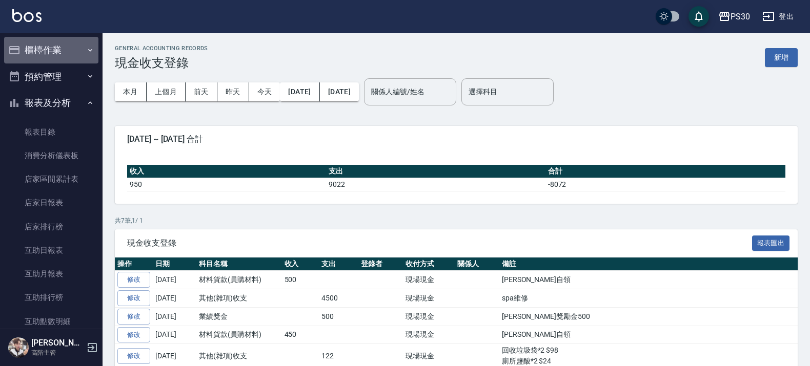
click at [63, 59] on button "櫃檯作業" at bounding box center [51, 50] width 94 height 27
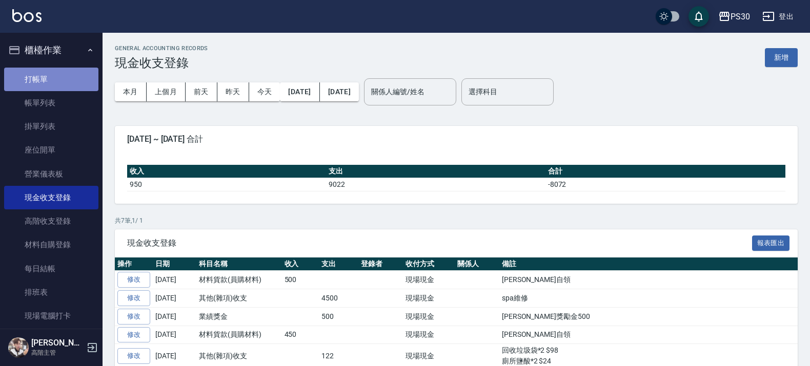
click at [62, 73] on link "打帳單" at bounding box center [51, 80] width 94 height 24
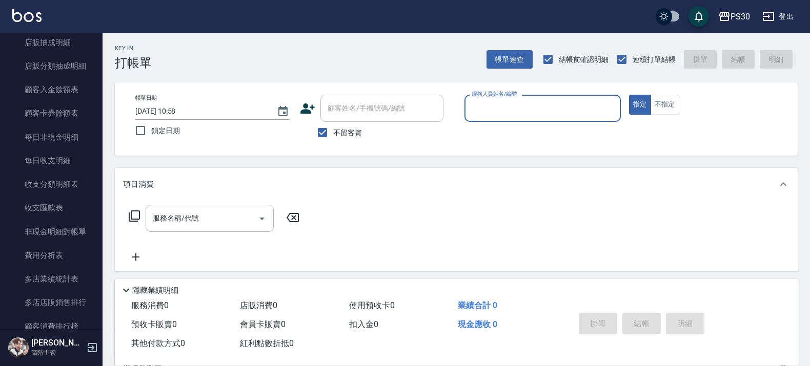
scroll to position [1025, 0]
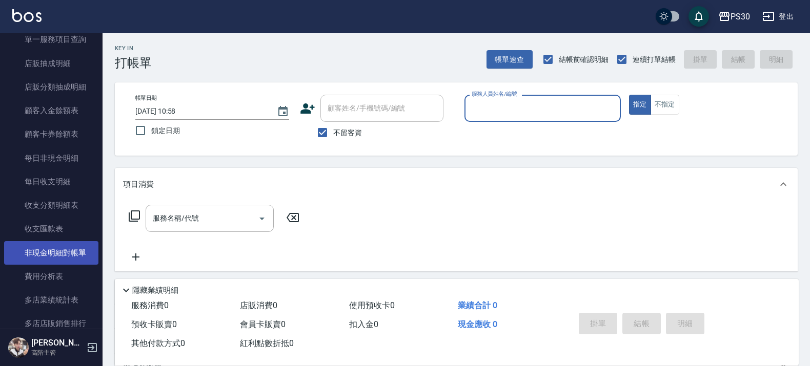
click at [62, 255] on link "非現金明細對帳單" at bounding box center [51, 253] width 94 height 24
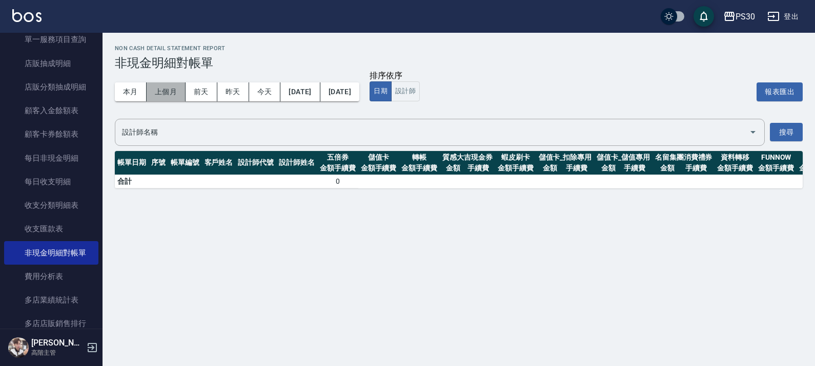
click at [175, 95] on button "上個月" at bounding box center [166, 92] width 39 height 19
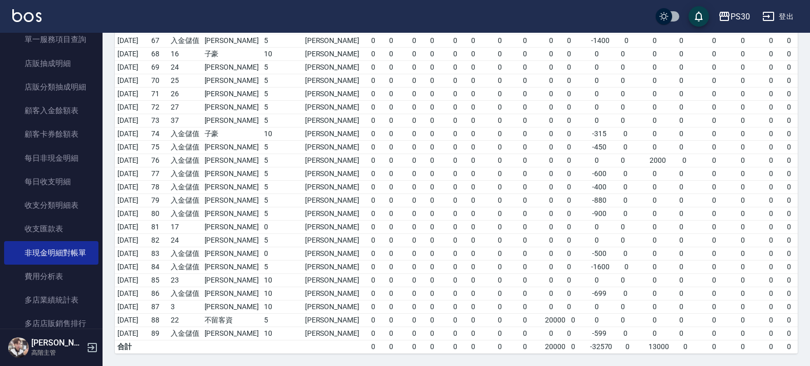
scroll to position [1062, 0]
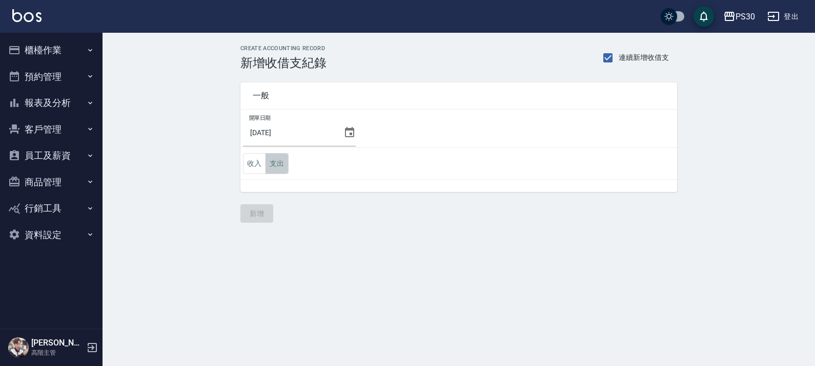
click at [272, 168] on button "支出" at bounding box center [276, 163] width 23 height 21
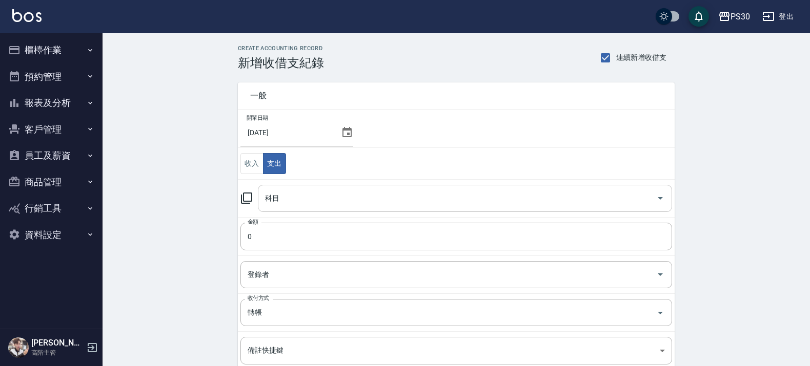
click at [288, 196] on input "科目" at bounding box center [457, 199] width 390 height 18
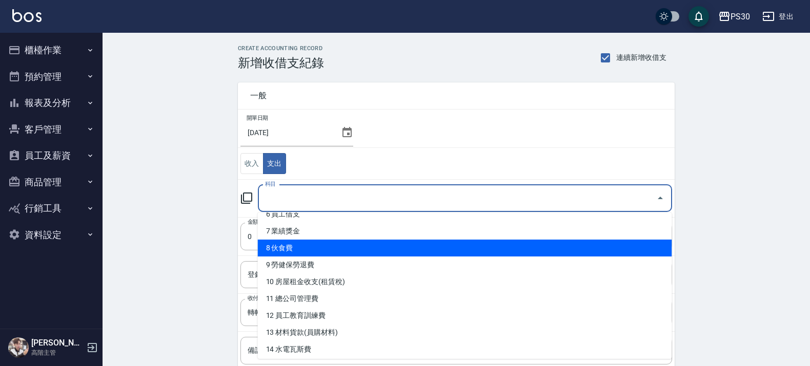
scroll to position [128, 0]
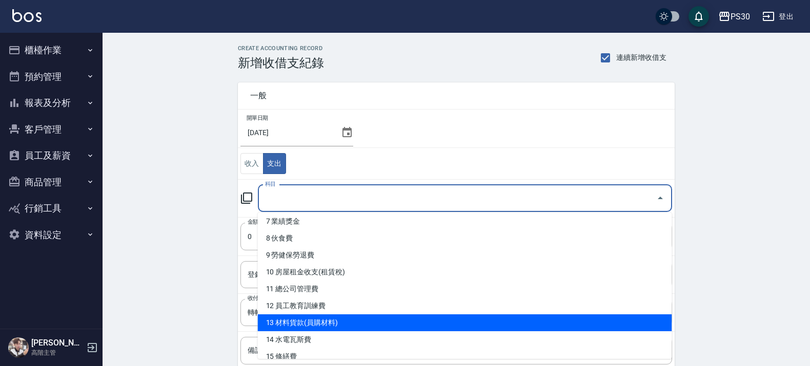
click at [333, 318] on li "13 材料貨款(員購材料)" at bounding box center [465, 323] width 414 height 17
type input "13 材料貨款(員購材料)"
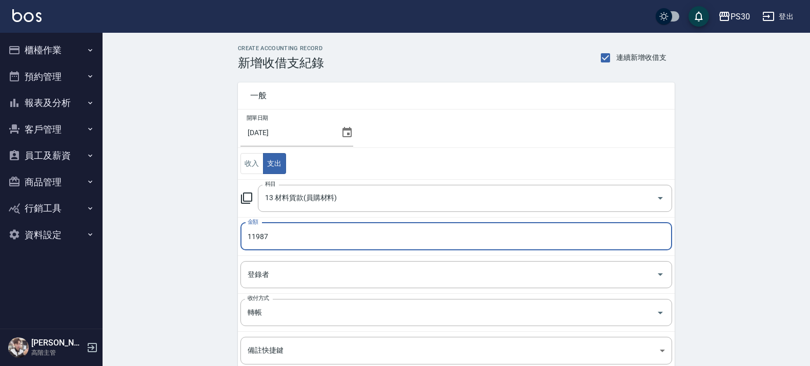
type input "11987"
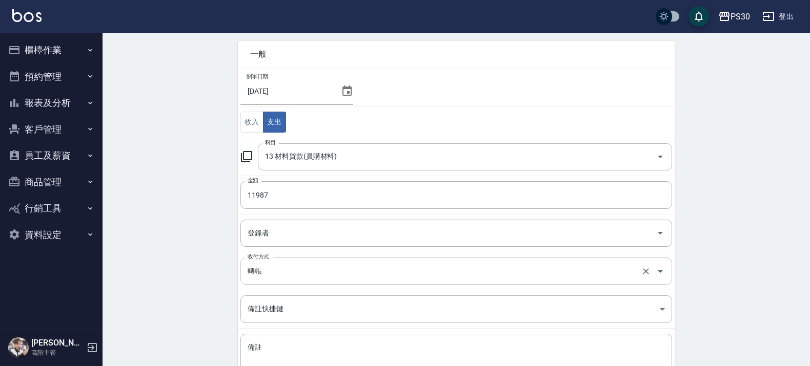
scroll to position [64, 0]
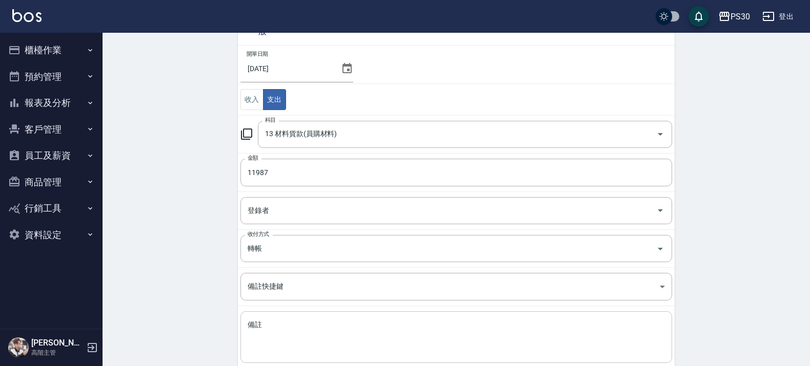
click at [309, 321] on textarea "備註" at bounding box center [456, 337] width 417 height 35
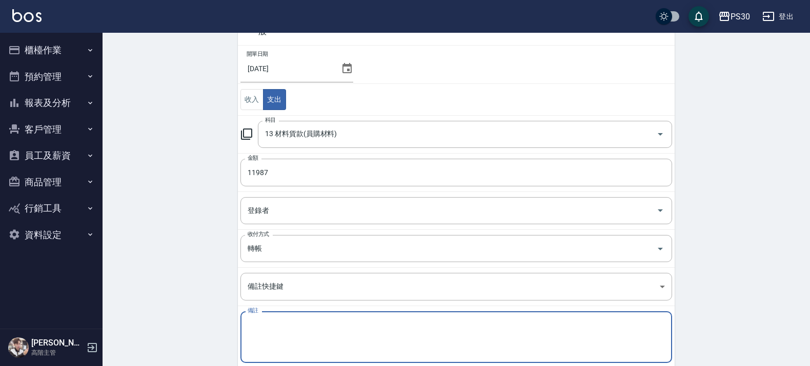
type textarea "ㄍ"
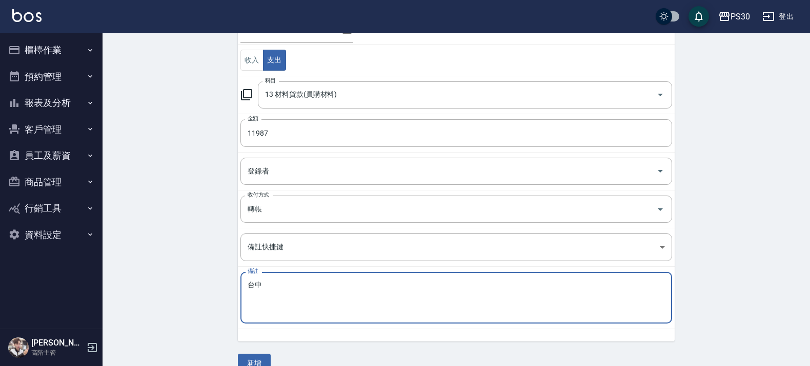
scroll to position [124, 0]
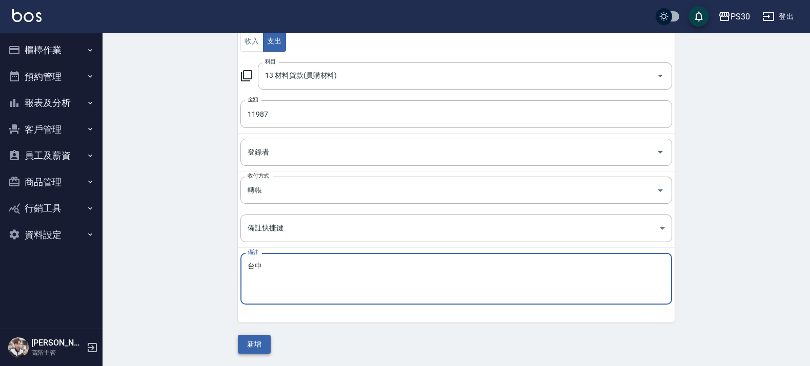
type textarea "台中"
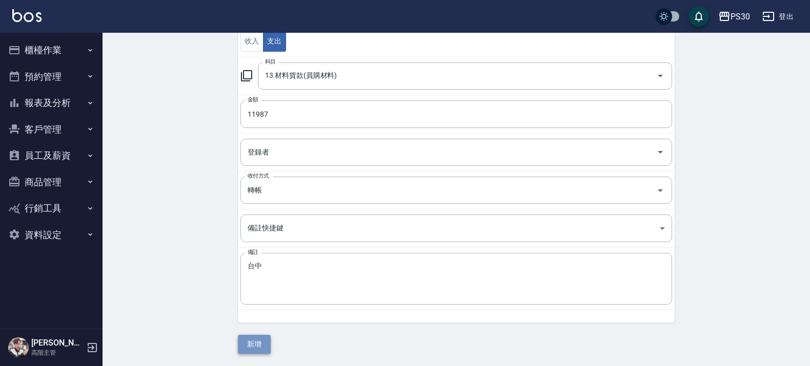
click at [257, 349] on button "新增" at bounding box center [254, 344] width 33 height 19
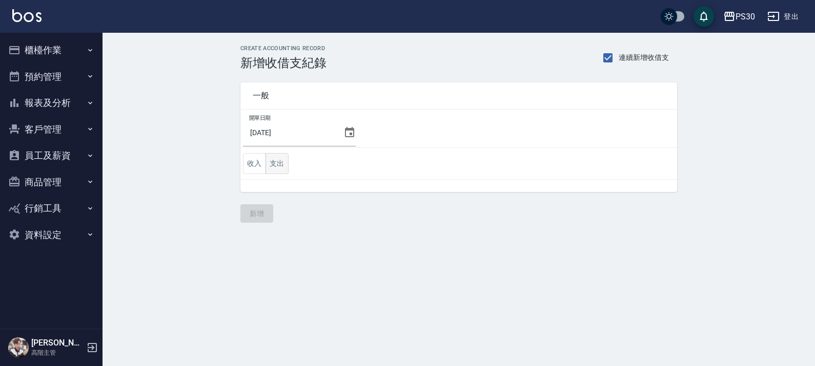
drag, startPoint x: 264, startPoint y: 164, endPoint x: 277, endPoint y: 164, distance: 12.3
click at [265, 164] on div "收入 支出" at bounding box center [266, 163] width 46 height 21
click at [277, 164] on button "支出" at bounding box center [276, 163] width 23 height 21
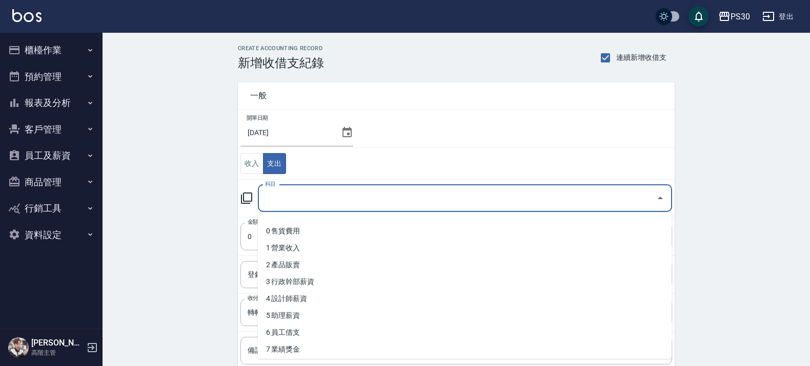
click at [295, 205] on input "科目" at bounding box center [457, 199] width 390 height 18
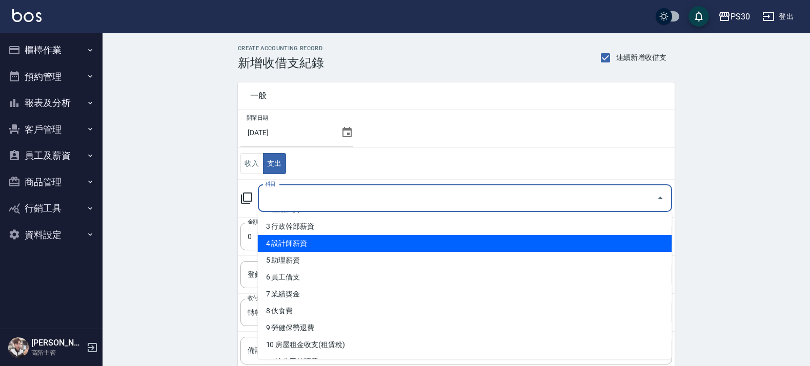
scroll to position [192, 0]
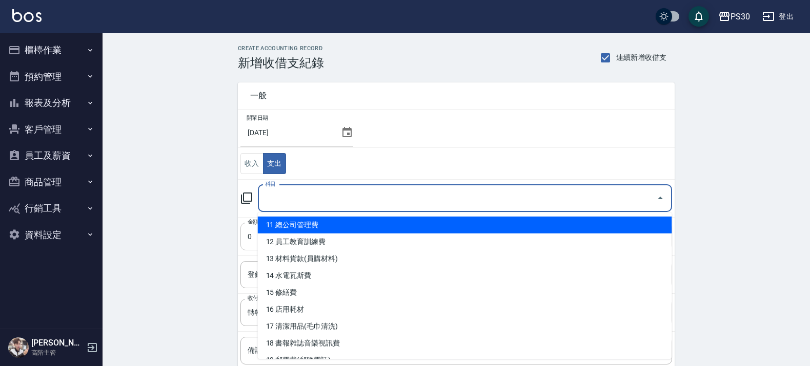
click at [306, 226] on li "11 總公司管理費" at bounding box center [465, 225] width 414 height 17
type input "11 總公司管理費"
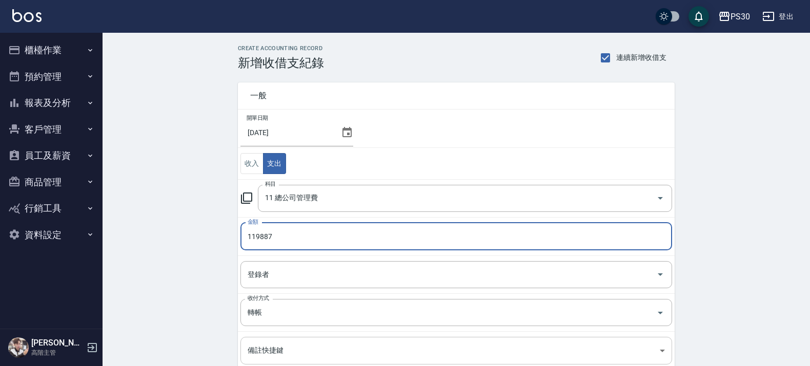
type input "119887"
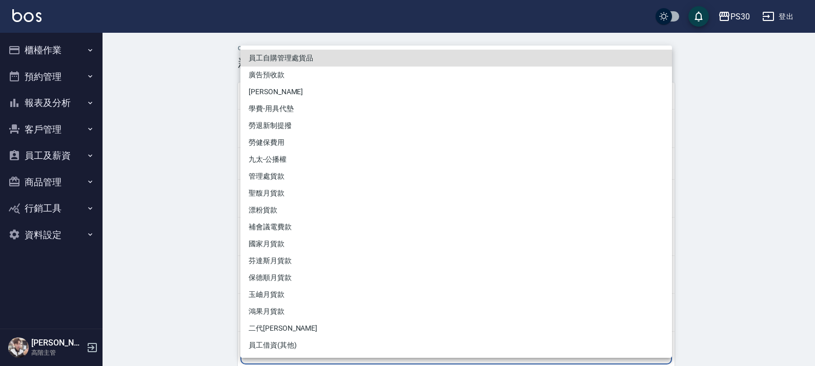
click at [285, 346] on body "PS30 登出 櫃檯作業 打帳單 帳單列表 掛單列表 座位開單 營業儀表板 現金收支登錄 高階收支登錄 材料自購登錄 每日結帳 排班表 現場電腦打卡 掃碼打卡…" at bounding box center [407, 244] width 815 height 489
click at [221, 310] on div at bounding box center [407, 183] width 815 height 366
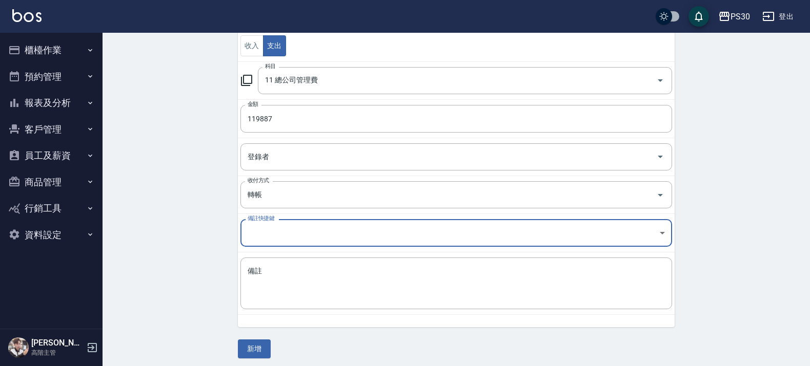
scroll to position [124, 0]
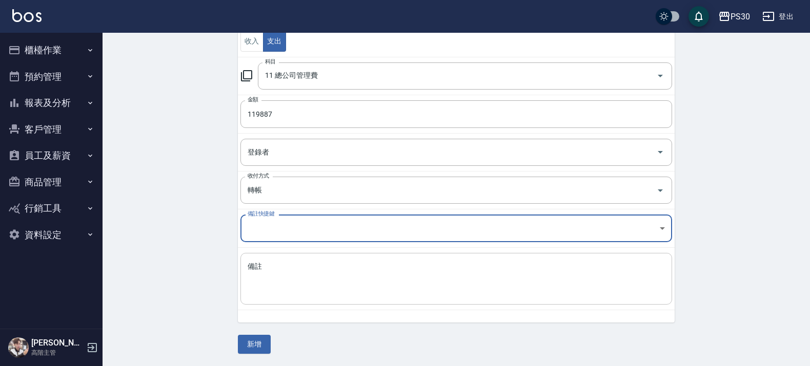
click at [262, 292] on textarea "備註" at bounding box center [456, 279] width 417 height 35
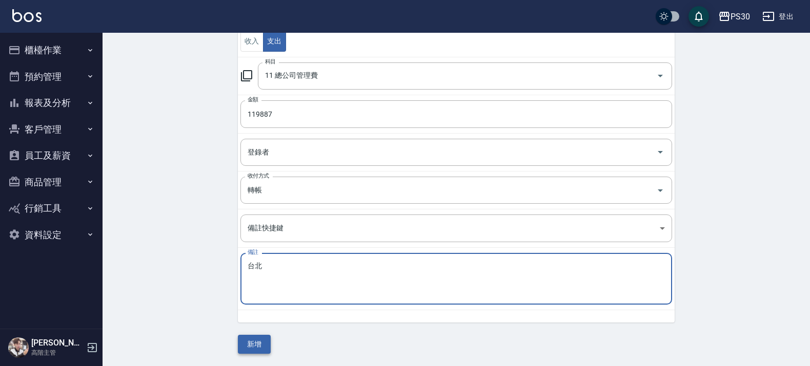
type textarea "台北"
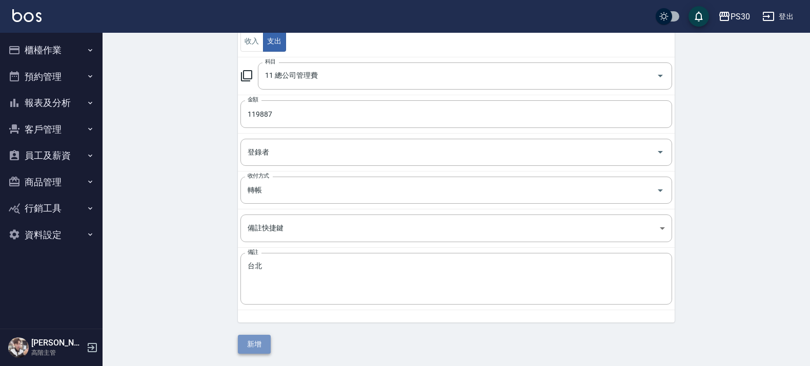
click at [257, 340] on button "新增" at bounding box center [254, 344] width 33 height 19
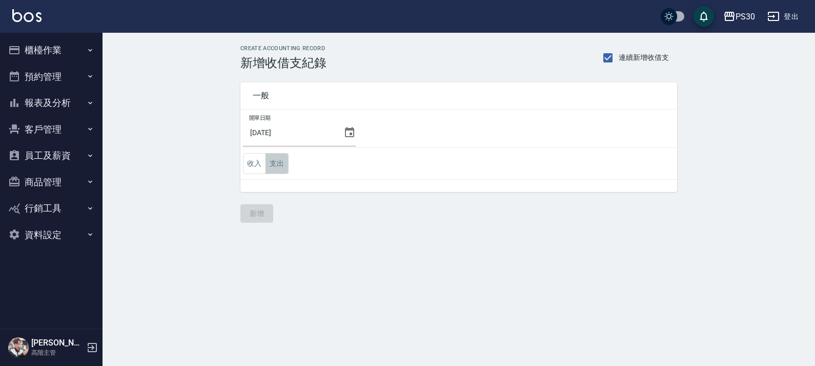
click at [276, 163] on button "支出" at bounding box center [276, 163] width 23 height 21
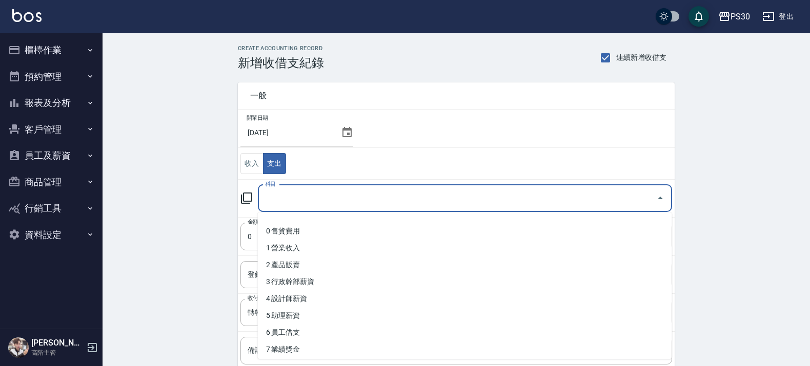
click at [296, 203] on input "科目" at bounding box center [457, 199] width 390 height 18
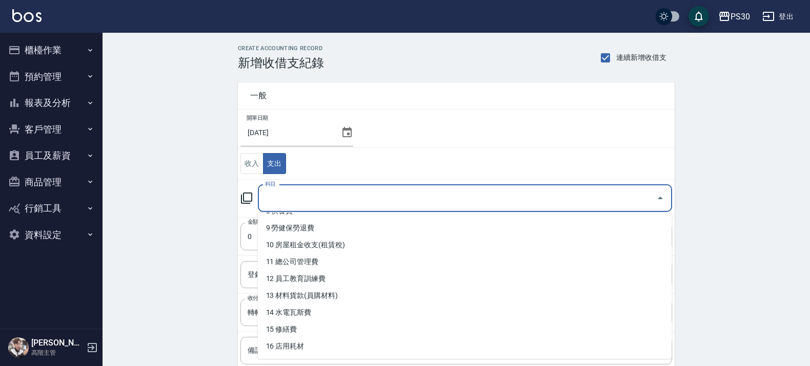
scroll to position [192, 0]
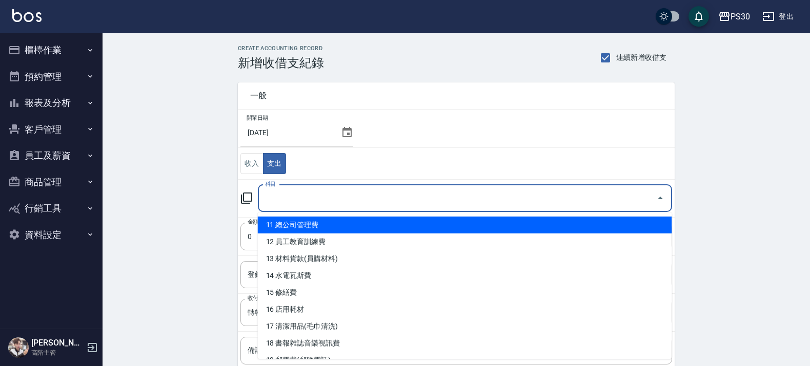
click at [301, 226] on li "11 總公司管理費" at bounding box center [465, 225] width 414 height 17
type input "11 總公司管理費"
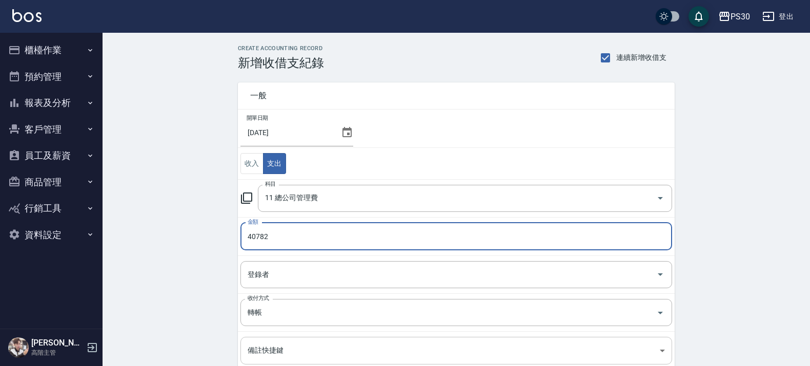
scroll to position [124, 0]
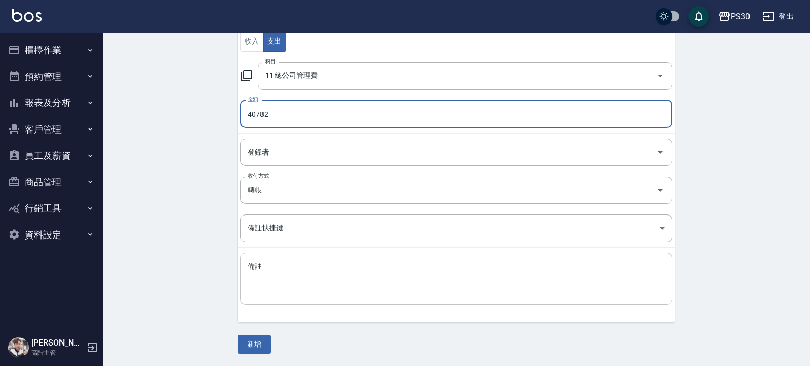
type input "40782"
click at [301, 295] on textarea "備註" at bounding box center [456, 279] width 417 height 35
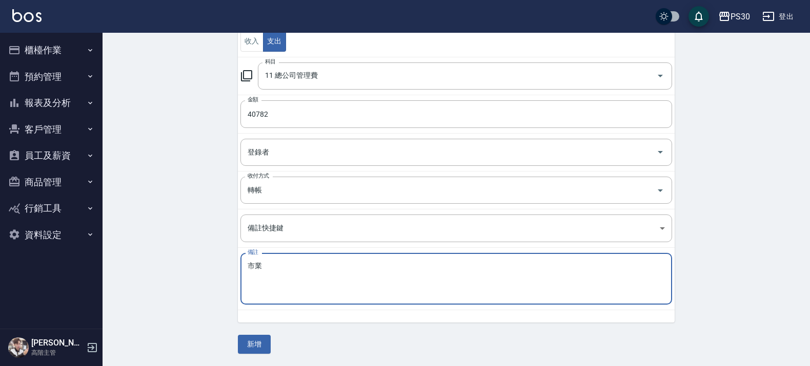
type textarea "市"
type textarea "葉"
type textarea "ㄧ"
type textarea "事業部+毛巾+大姊"
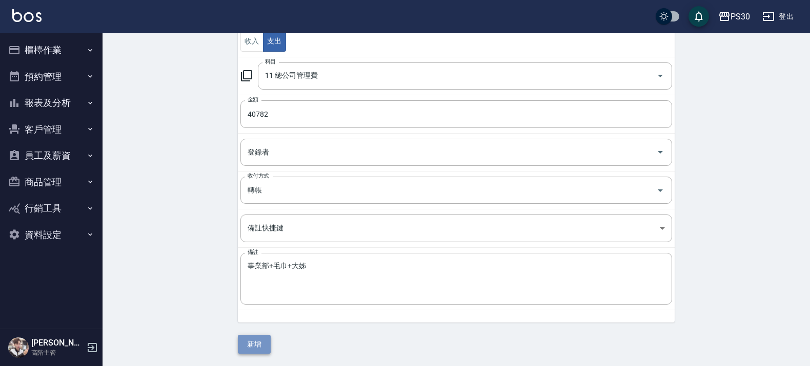
click at [253, 344] on button "新增" at bounding box center [254, 344] width 33 height 19
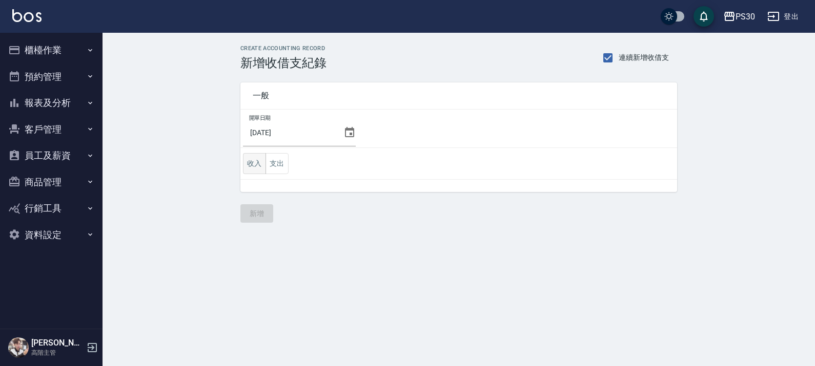
drag, startPoint x: 248, startPoint y: 162, endPoint x: 264, endPoint y: 160, distance: 16.5
click at [249, 162] on button "收入" at bounding box center [254, 163] width 23 height 21
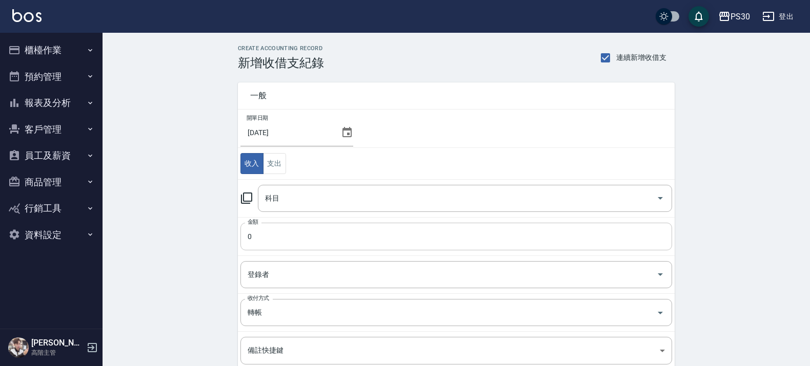
click at [309, 238] on input "0" at bounding box center [456, 237] width 432 height 28
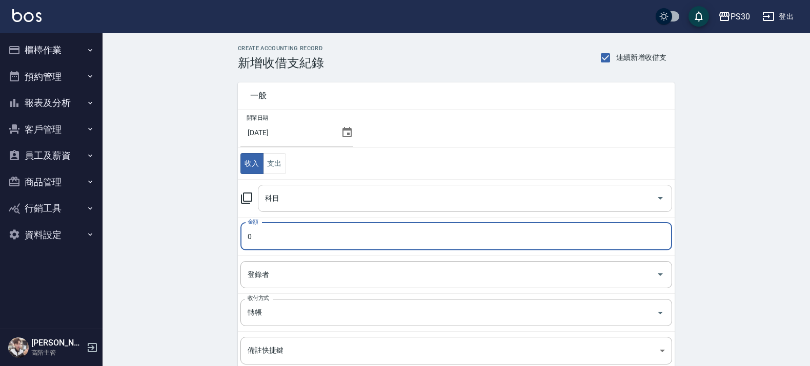
click at [311, 208] on input "科目" at bounding box center [457, 199] width 390 height 18
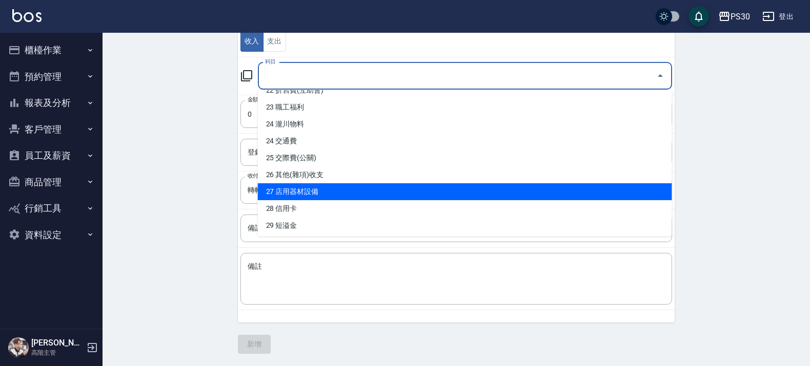
scroll to position [504, 0]
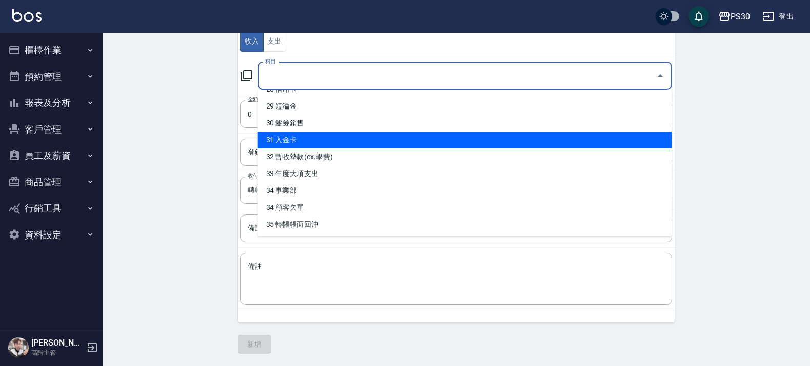
click at [308, 133] on li "31 入金卡" at bounding box center [465, 140] width 414 height 17
type input "31 入金卡"
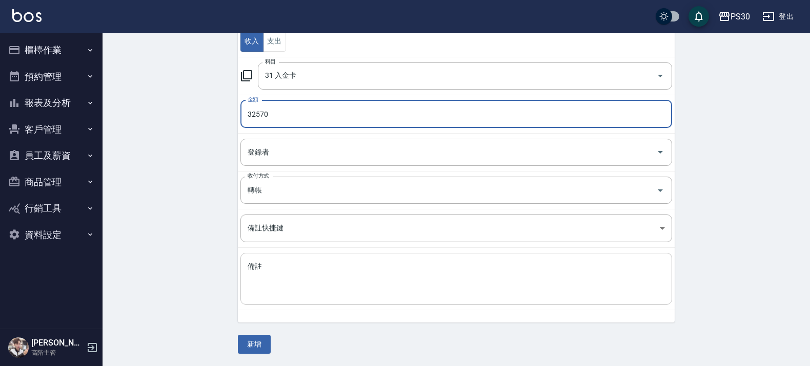
type input "32570"
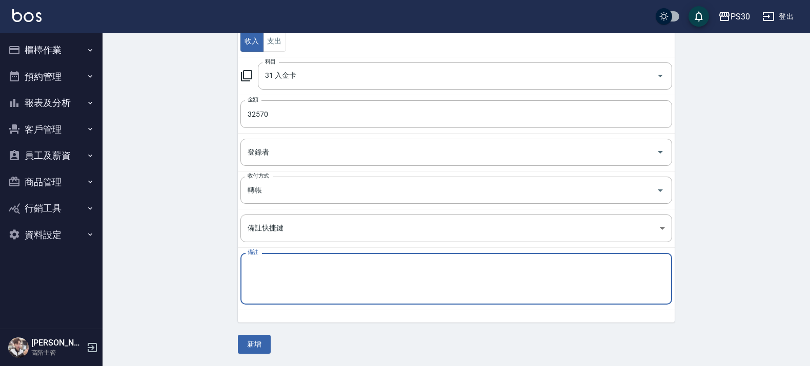
click at [300, 278] on textarea "備註" at bounding box center [456, 279] width 417 height 35
click at [250, 350] on button "新增" at bounding box center [254, 344] width 33 height 19
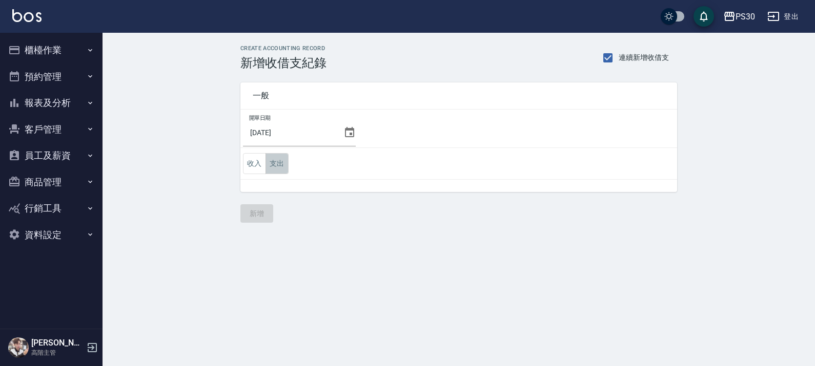
click at [282, 157] on button "支出" at bounding box center [276, 163] width 23 height 21
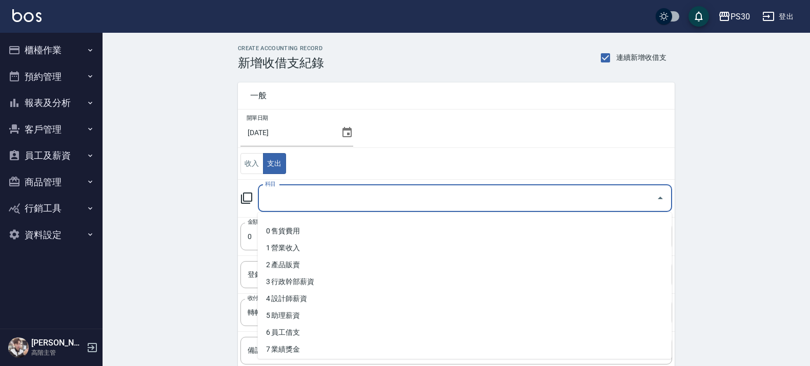
click at [273, 203] on input "科目" at bounding box center [457, 199] width 390 height 18
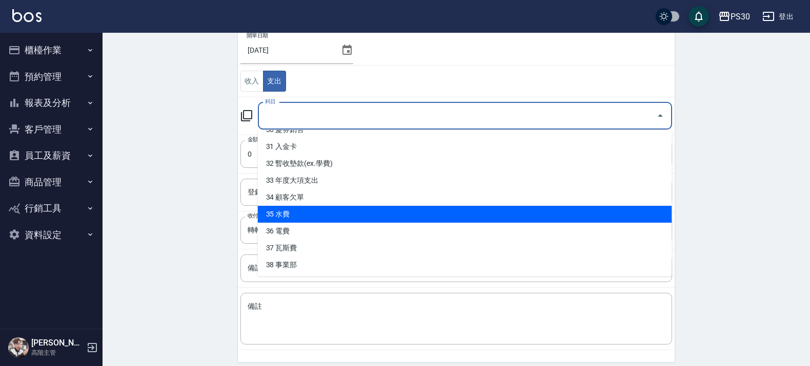
scroll to position [59, 0]
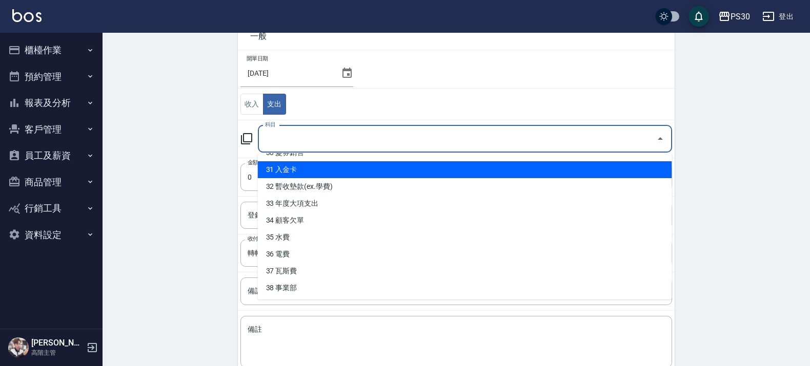
click at [295, 170] on li "31 入金卡" at bounding box center [465, 169] width 414 height 17
type input "31 入金卡"
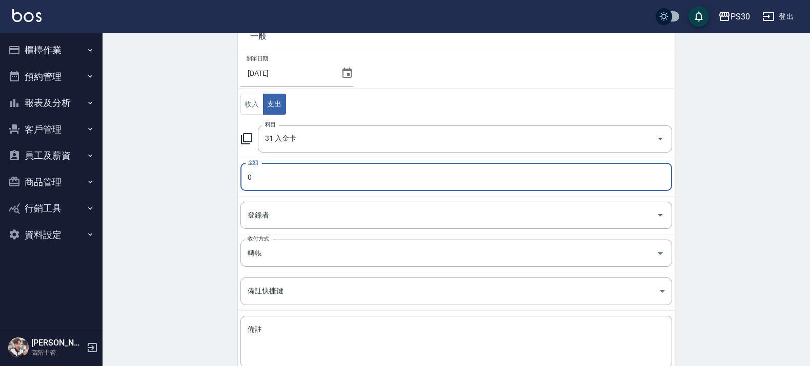
click at [286, 172] on input "0" at bounding box center [456, 177] width 432 height 28
click at [282, 182] on input "0" at bounding box center [456, 177] width 432 height 28
click at [265, 168] on input "200" at bounding box center [456, 177] width 432 height 28
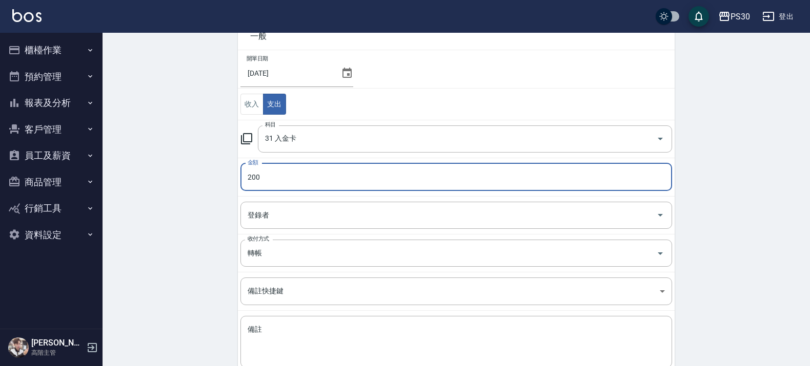
click at [265, 168] on input "200" at bounding box center [456, 177] width 432 height 28
drag, startPoint x: 265, startPoint y: 168, endPoint x: 262, endPoint y: 177, distance: 10.4
click at [265, 170] on input "200" at bounding box center [456, 177] width 432 height 28
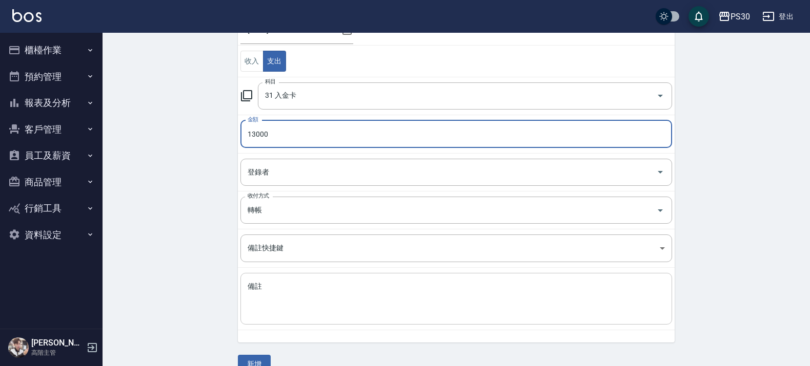
scroll to position [124, 0]
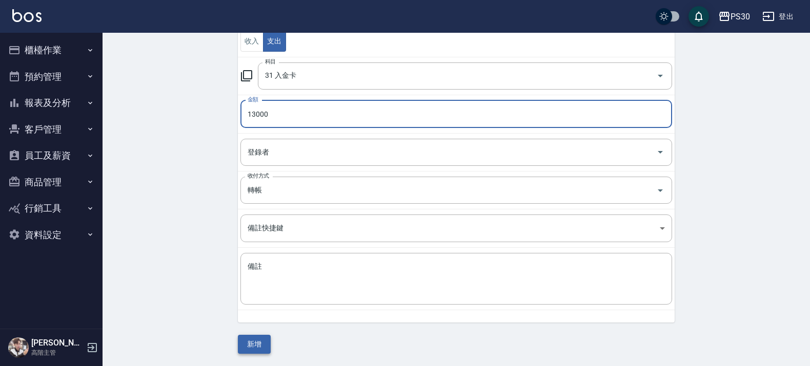
type input "13000"
click at [255, 342] on button "新增" at bounding box center [254, 344] width 33 height 19
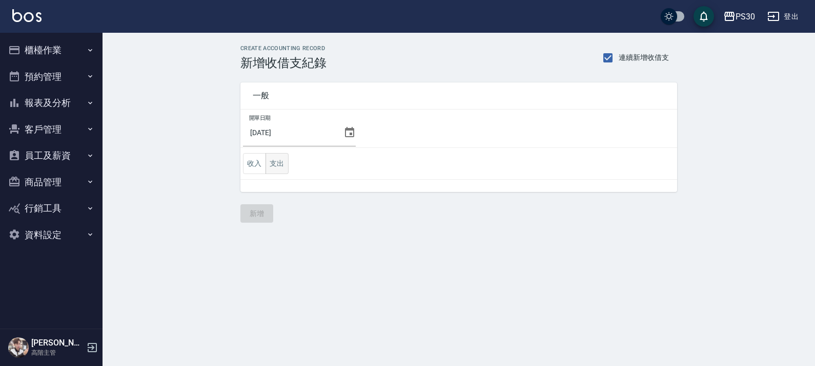
click at [277, 167] on button "支出" at bounding box center [276, 163] width 23 height 21
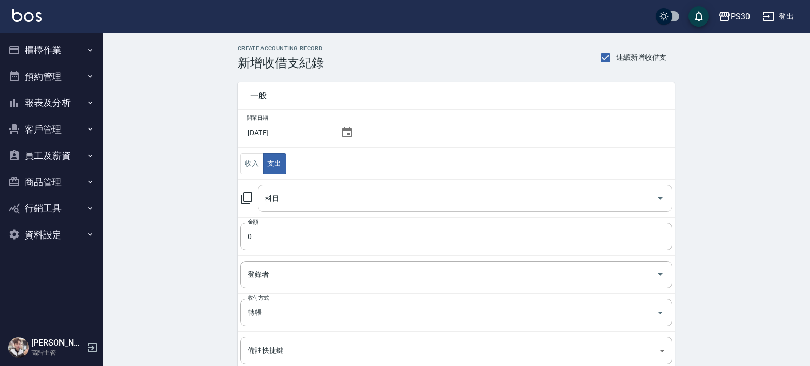
click at [296, 193] on input "科目" at bounding box center [457, 199] width 390 height 18
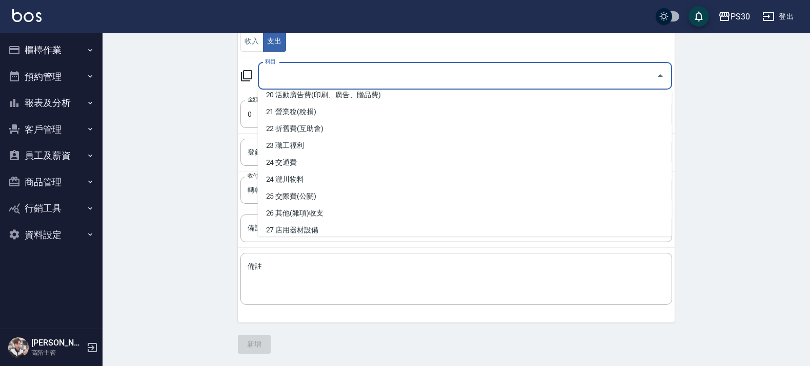
scroll to position [368, 0]
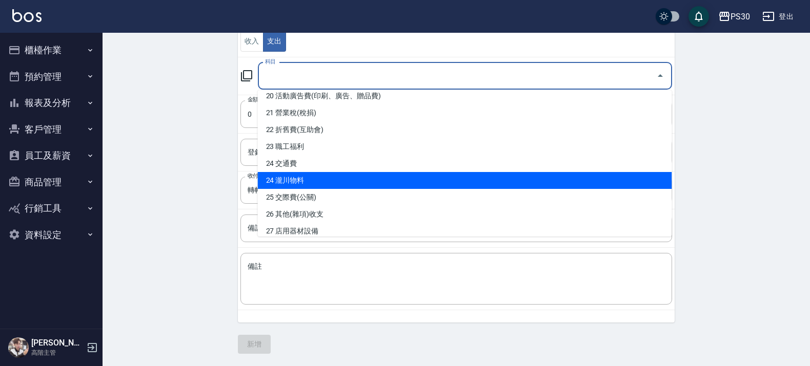
click at [303, 178] on li "24 瀧川物料" at bounding box center [465, 180] width 414 height 17
type input "24 瀧川物料"
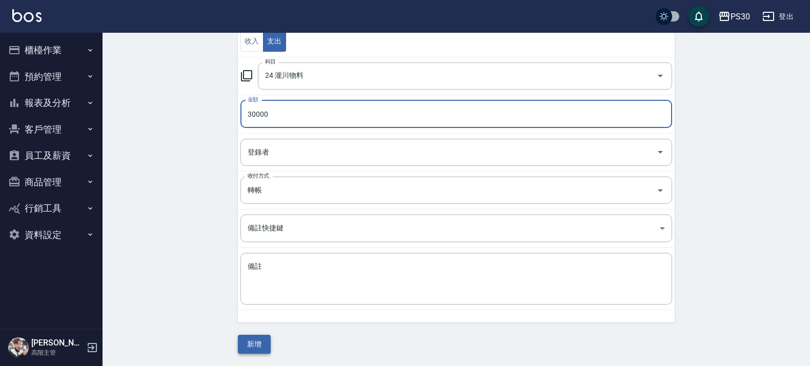
type input "30000"
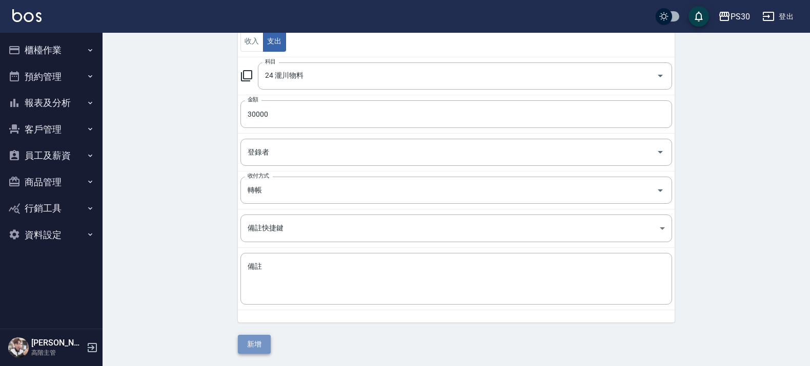
click at [262, 341] on button "新增" at bounding box center [254, 344] width 33 height 19
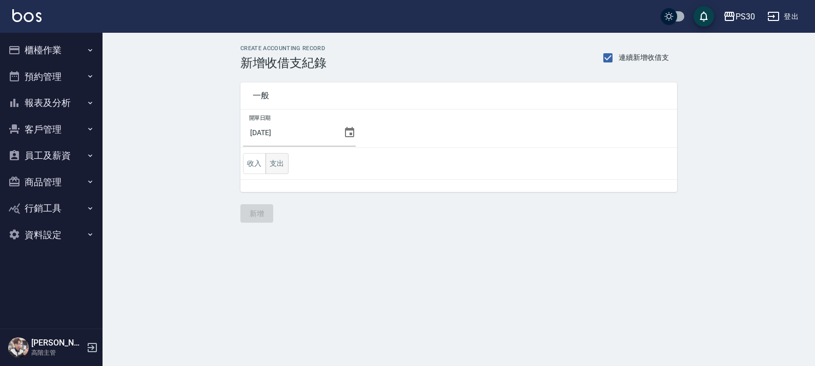
click at [275, 159] on button "支出" at bounding box center [276, 163] width 23 height 21
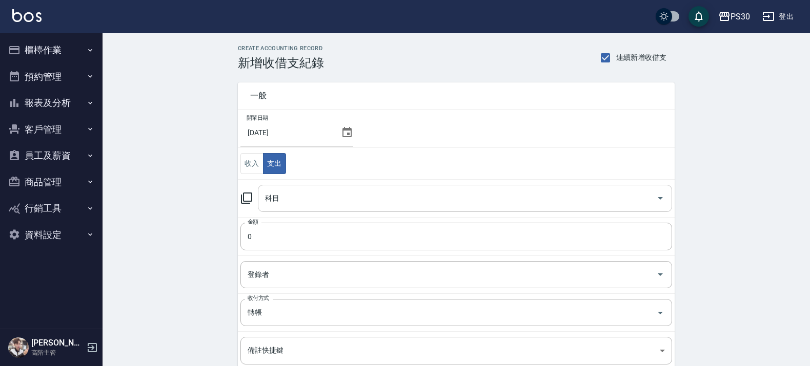
click at [280, 200] on input "科目" at bounding box center [457, 199] width 390 height 18
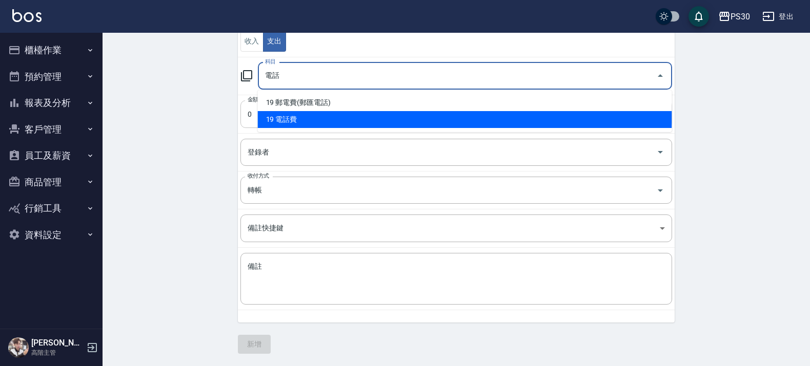
click at [318, 125] on li "19 電話費" at bounding box center [465, 119] width 414 height 17
type input "19 電話費"
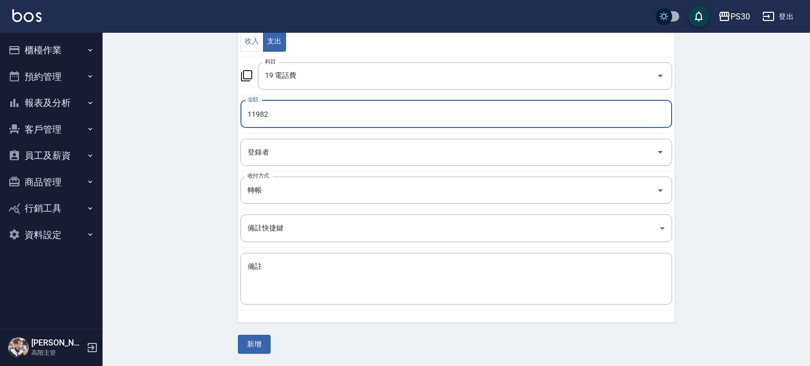
click at [259, 115] on input "11982" at bounding box center [456, 114] width 432 height 28
type input "1182"
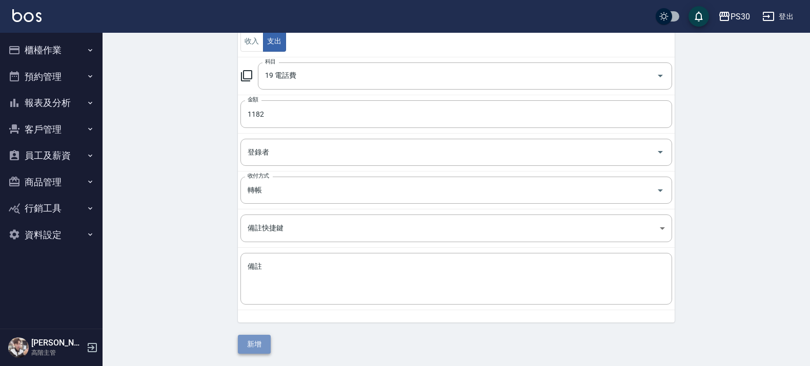
click at [255, 338] on button "新增" at bounding box center [254, 344] width 33 height 19
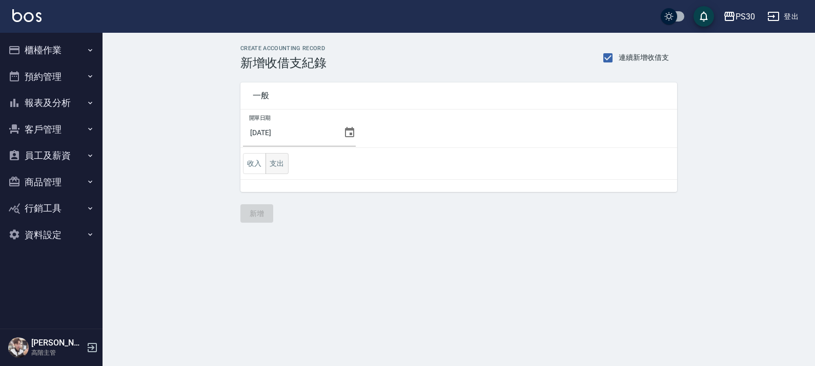
click at [284, 167] on button "支出" at bounding box center [276, 163] width 23 height 21
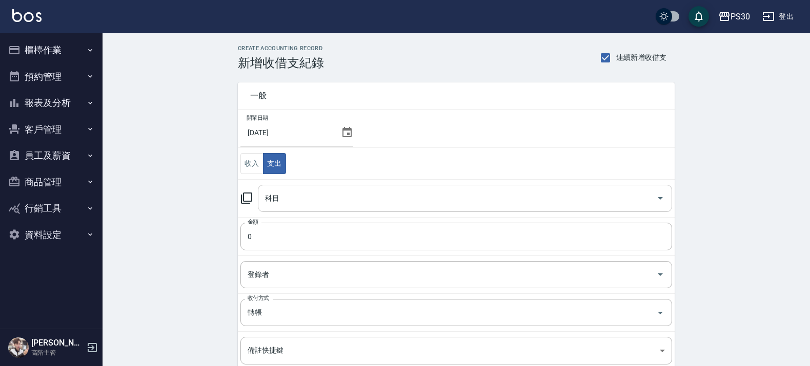
click at [333, 206] on input "科目" at bounding box center [457, 199] width 390 height 18
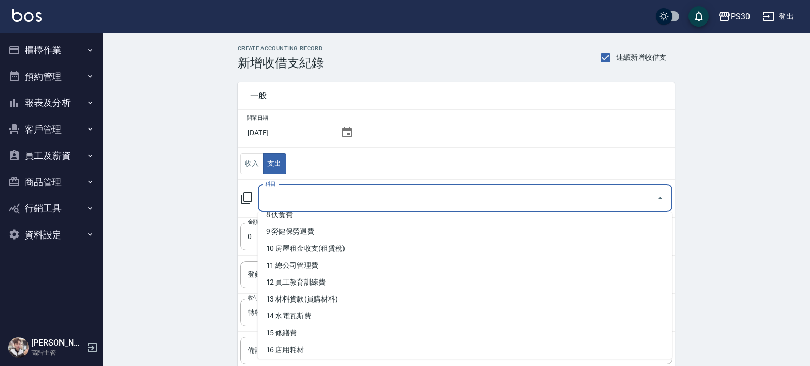
scroll to position [192, 0]
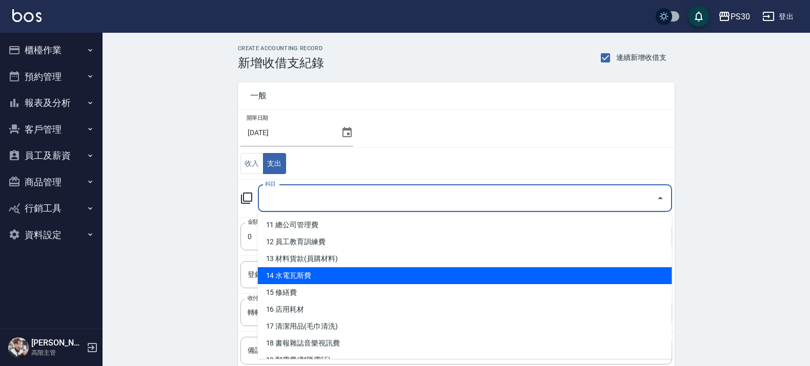
click at [323, 270] on li "14 水電瓦斯費" at bounding box center [465, 276] width 414 height 17
type input "14 水電瓦斯費"
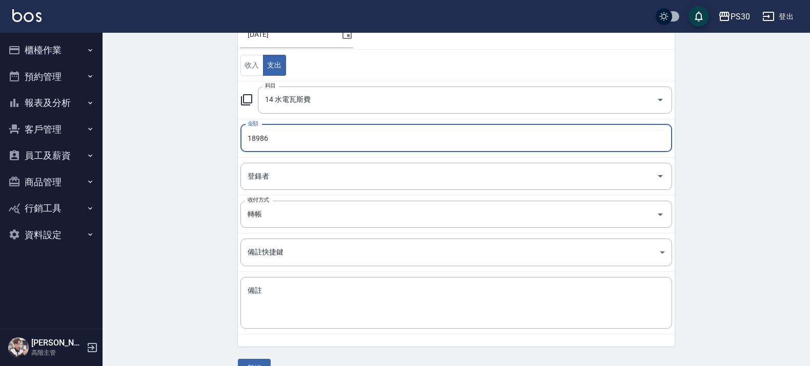
scroll to position [124, 0]
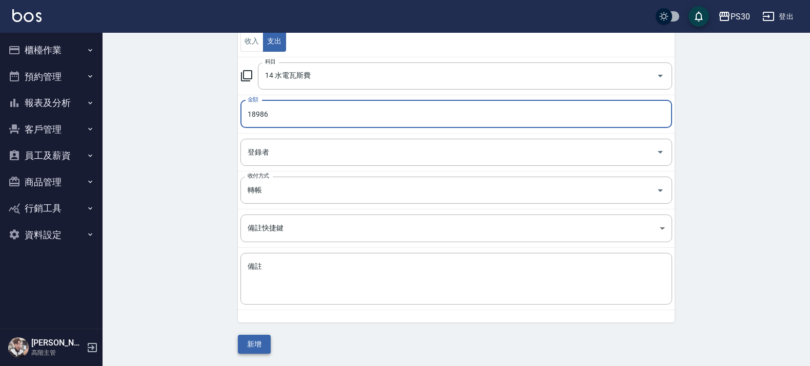
type input "18986"
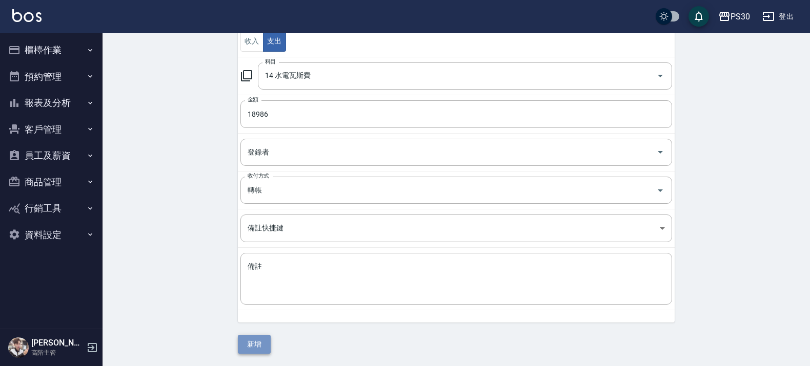
click at [260, 344] on button "新增" at bounding box center [254, 344] width 33 height 19
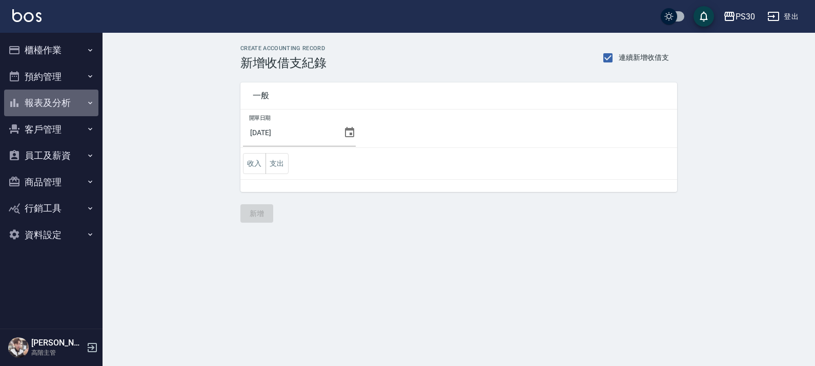
click at [67, 108] on button "報表及分析" at bounding box center [51, 103] width 94 height 27
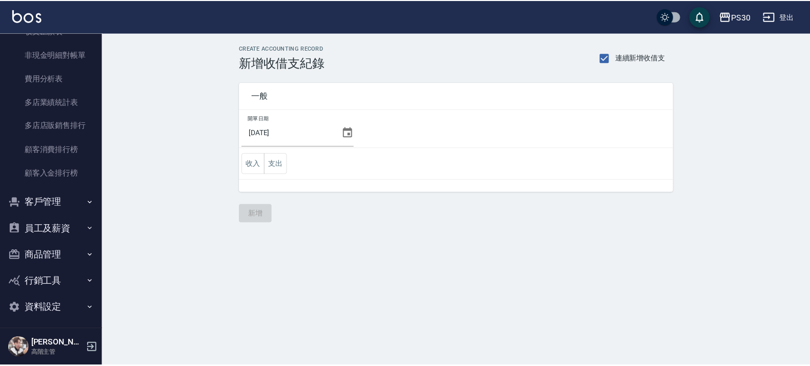
scroll to position [935, 0]
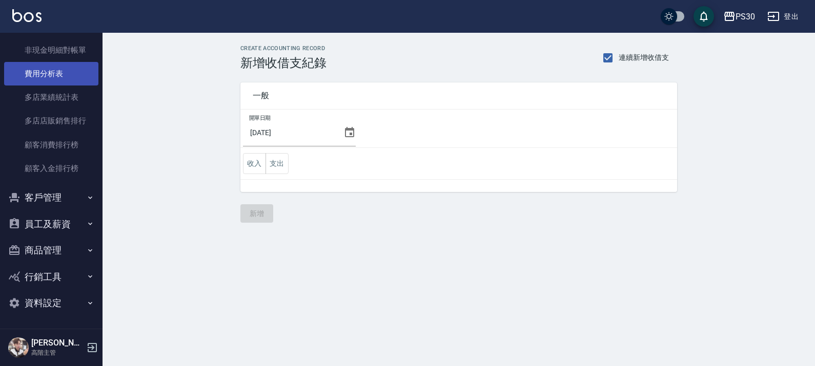
click at [46, 68] on link "費用分析表" at bounding box center [51, 74] width 94 height 24
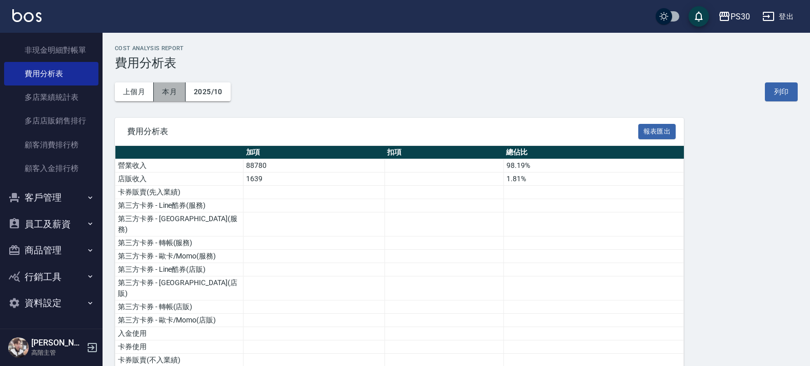
click at [162, 93] on button "本月" at bounding box center [170, 92] width 32 height 19
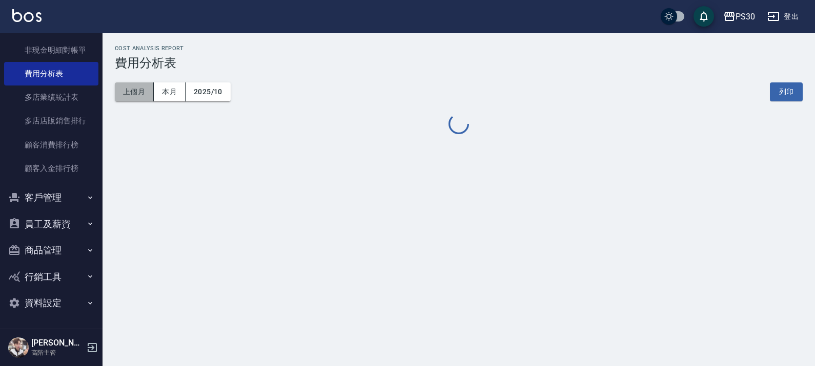
click at [118, 90] on button "上個月" at bounding box center [134, 92] width 39 height 19
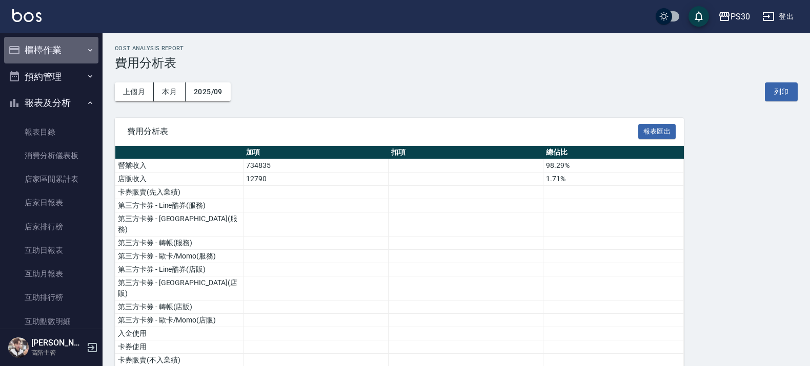
click at [62, 48] on button "櫃檯作業" at bounding box center [51, 50] width 94 height 27
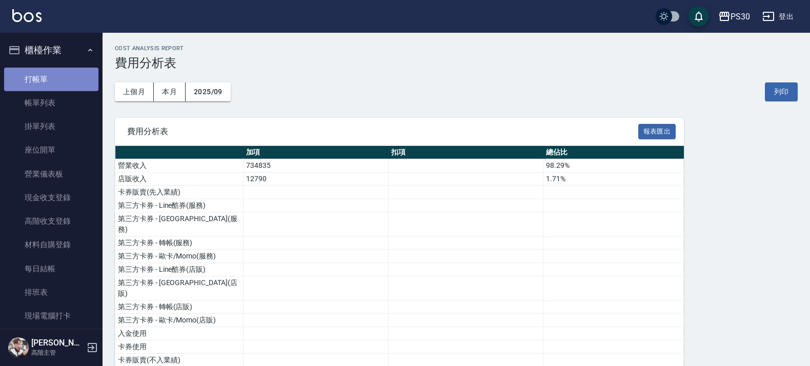
click at [55, 76] on link "打帳單" at bounding box center [51, 80] width 94 height 24
